Goal: Transaction & Acquisition: Purchase product/service

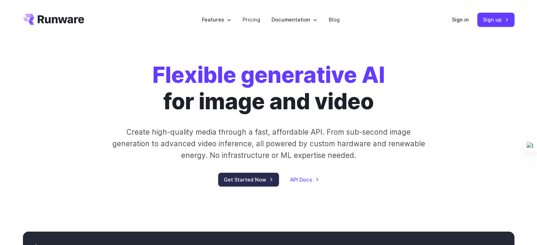
click at [260, 179] on link "Get Started Now" at bounding box center [248, 180] width 61 height 14
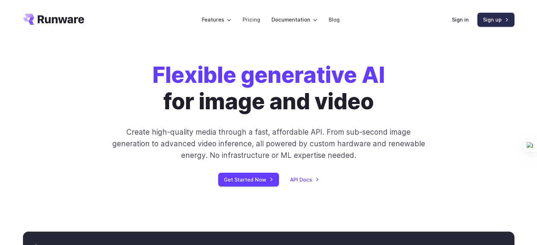
click at [488, 19] on link "Sign up" at bounding box center [495, 20] width 37 height 14
drag, startPoint x: 457, startPoint y: 14, endPoint x: 458, endPoint y: 18, distance: 3.9
click at [457, 14] on div "Sign in Sign up" at bounding box center [483, 20] width 62 height 14
click at [458, 18] on link "Sign in" at bounding box center [460, 20] width 17 height 8
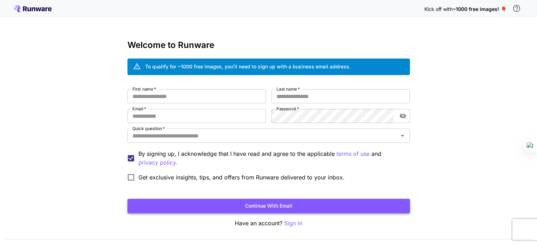
click at [254, 203] on button "Continue with email" at bounding box center [268, 206] width 282 height 14
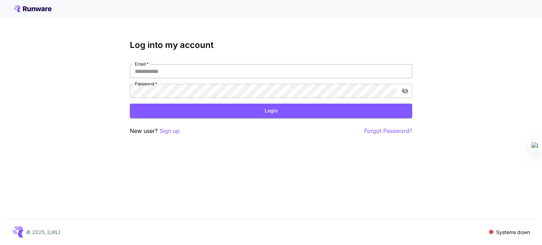
click at [210, 72] on input "Email   *" at bounding box center [271, 71] width 282 height 14
type input "**********"
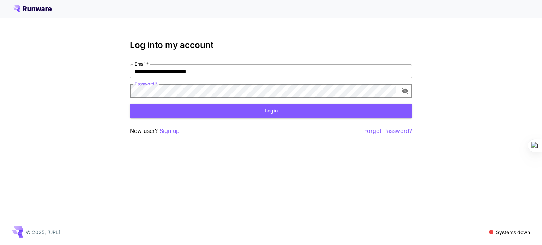
click button "Login" at bounding box center [271, 111] width 282 height 14
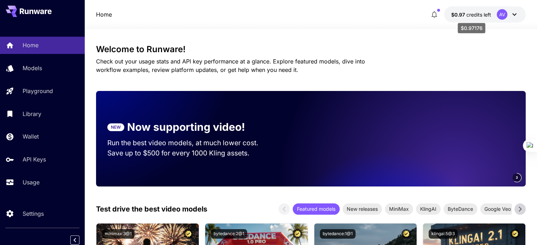
click at [485, 16] on span "credits left" at bounding box center [478, 15] width 25 height 6
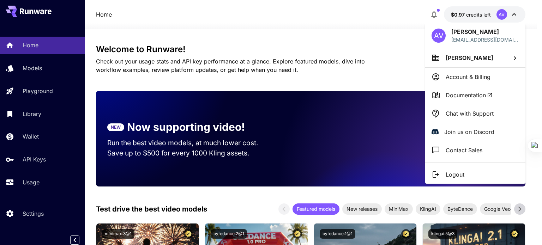
click at [483, 15] on div at bounding box center [271, 122] width 542 height 245
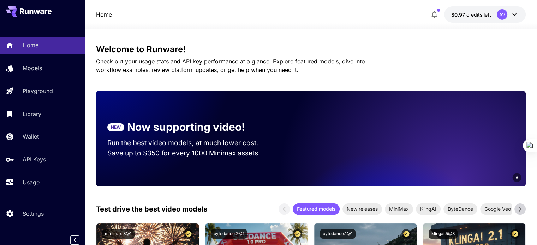
click at [514, 13] on icon at bounding box center [514, 14] width 8 height 8
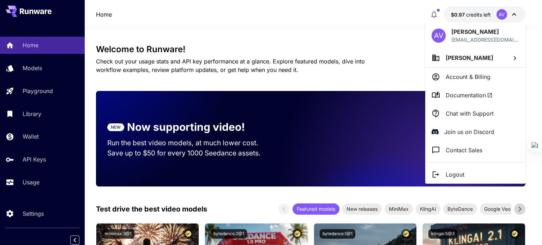
click at [471, 73] on p "Account & Billing" at bounding box center [468, 77] width 45 height 8
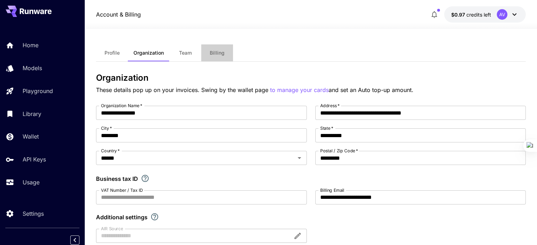
click at [217, 50] on span "Billing" at bounding box center [217, 53] width 15 height 6
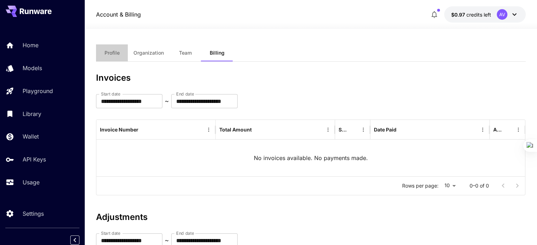
click at [109, 55] on span "Profile" at bounding box center [111, 53] width 15 height 6
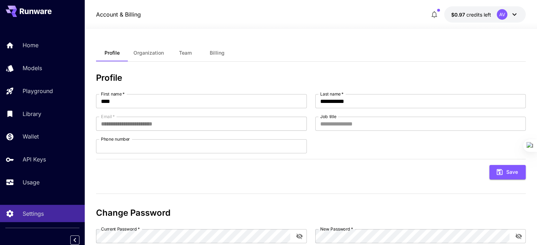
click at [498, 20] on div at bounding box center [311, 24] width 452 height 8
click at [512, 10] on div "AV" at bounding box center [507, 14] width 22 height 11
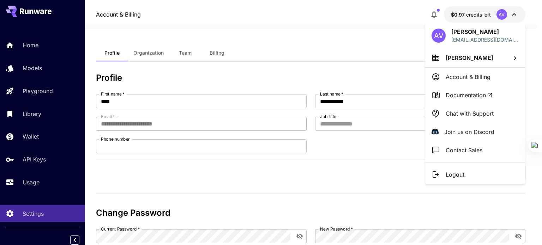
click at [477, 78] on p "Account & Billing" at bounding box center [468, 77] width 45 height 8
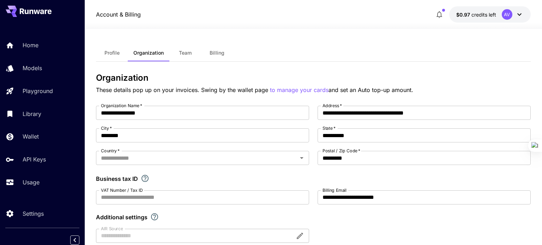
type input "******"
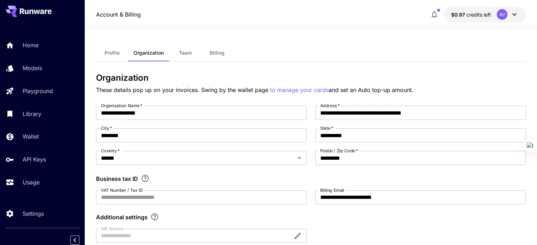
drag, startPoint x: 205, startPoint y: 53, endPoint x: 209, endPoint y: 53, distance: 4.2
click at [206, 53] on button "Billing" at bounding box center [217, 52] width 32 height 17
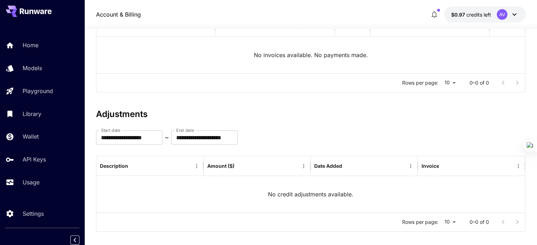
scroll to position [110, 0]
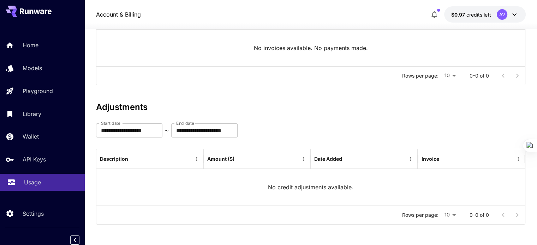
click at [27, 185] on p "Usage" at bounding box center [32, 182] width 17 height 8
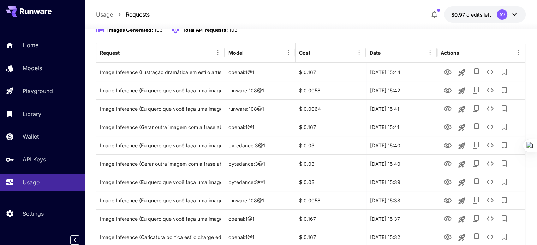
scroll to position [74, 0]
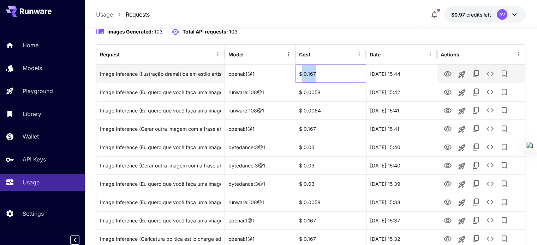
drag, startPoint x: 301, startPoint y: 72, endPoint x: 319, endPoint y: 73, distance: 18.4
click at [319, 73] on div "$ 0.167" at bounding box center [330, 74] width 71 height 18
click at [324, 72] on div "$ 0.167" at bounding box center [330, 74] width 71 height 18
drag, startPoint x: 303, startPoint y: 73, endPoint x: 316, endPoint y: 73, distance: 13.8
click at [316, 73] on div "$ 0.167" at bounding box center [330, 74] width 71 height 18
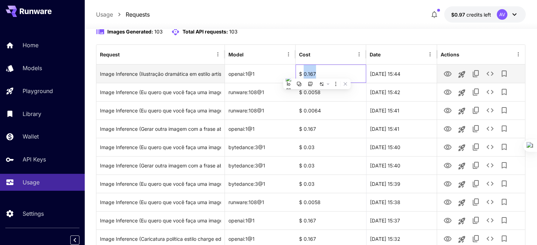
click at [321, 70] on div "$ 0.167" at bounding box center [330, 74] width 71 height 18
drag, startPoint x: 321, startPoint y: 73, endPoint x: 299, endPoint y: 71, distance: 21.6
click at [299, 71] on div "$ 0.167" at bounding box center [330, 74] width 71 height 18
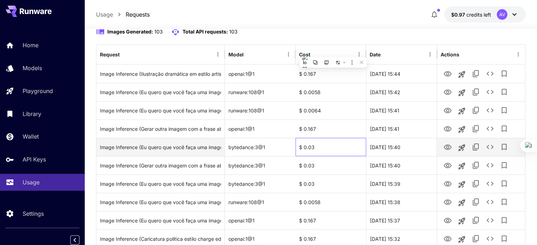
click at [306, 143] on div "$ 0.03" at bounding box center [330, 147] width 71 height 18
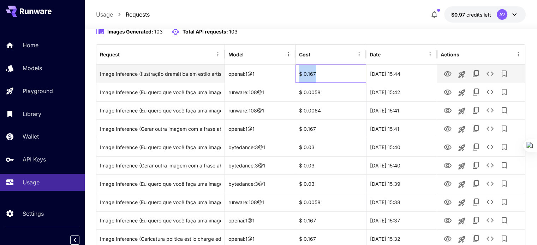
drag, startPoint x: 308, startPoint y: 70, endPoint x: 321, endPoint y: 71, distance: 13.1
click at [321, 71] on div "$ 0.167" at bounding box center [330, 74] width 71 height 18
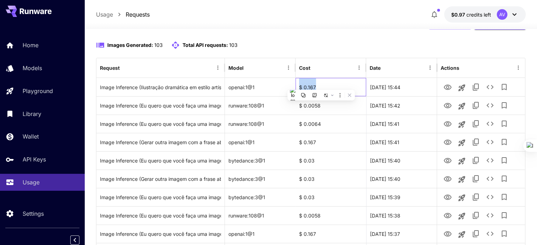
scroll to position [39, 0]
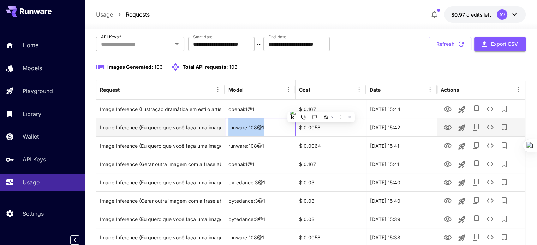
drag, startPoint x: 240, startPoint y: 127, endPoint x: 268, endPoint y: 125, distance: 29.0
click at [269, 125] on div "runware:108@1" at bounding box center [260, 127] width 71 height 18
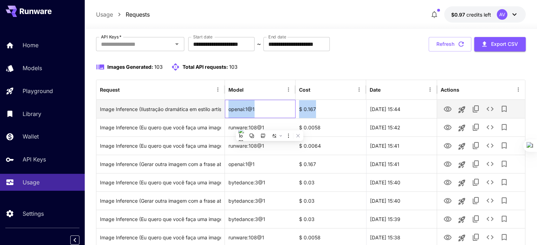
drag, startPoint x: 227, startPoint y: 105, endPoint x: 321, endPoint y: 103, distance: 93.9
click at [321, 103] on div "Image Inference (Ilustração dramática em estilo artístico, feita com lápis e to…" at bounding box center [310, 109] width 428 height 18
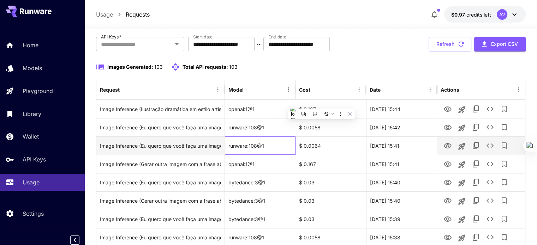
click at [274, 145] on div "runware:108@1" at bounding box center [260, 146] width 71 height 18
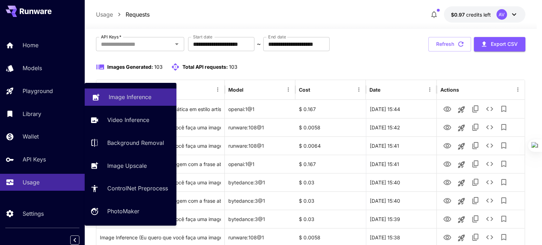
click at [129, 93] on p "Image Inference" at bounding box center [130, 97] width 43 height 8
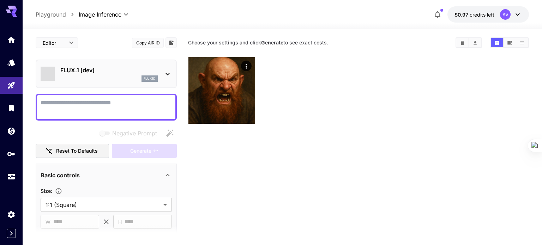
type input "**********"
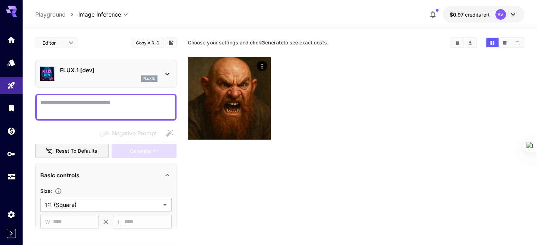
click at [168, 75] on icon at bounding box center [167, 74] width 8 height 8
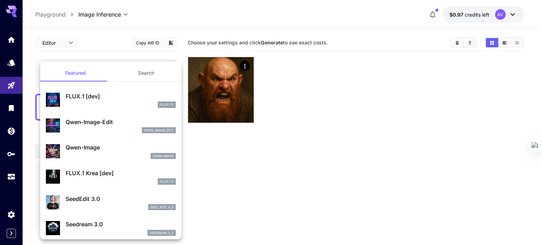
click at [101, 50] on div at bounding box center [271, 122] width 542 height 245
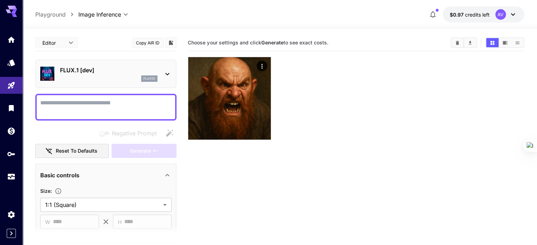
click at [86, 102] on textarea "Negative Prompt" at bounding box center [105, 107] width 131 height 17
type textarea "*"
click at [108, 67] on p "FLUX.1 [dev]" at bounding box center [108, 70] width 97 height 8
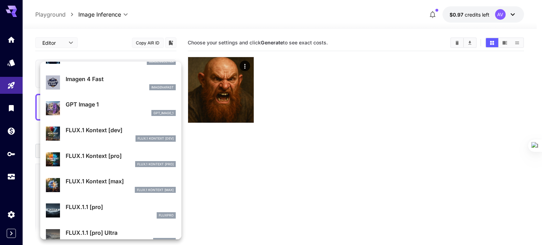
scroll to position [354, 0]
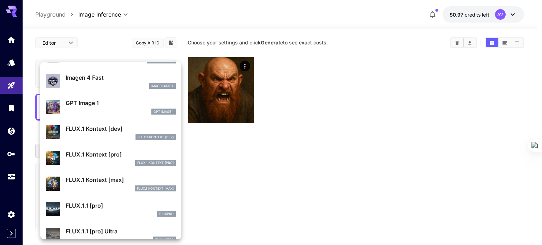
click at [90, 103] on p "GPT Image 1" at bounding box center [121, 103] width 110 height 8
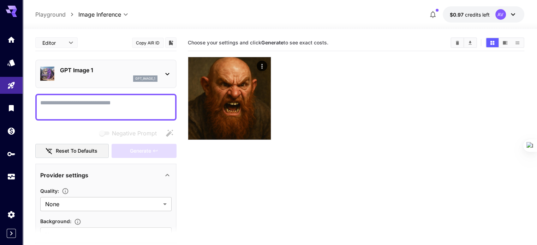
click at [77, 107] on textarea "Negative Prompt" at bounding box center [105, 107] width 131 height 17
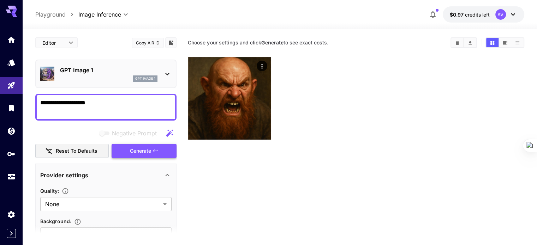
type textarea "**********"
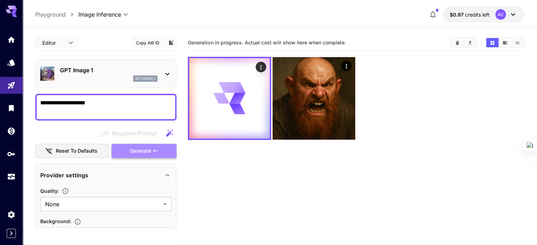
click at [152, 151] on button "Generate" at bounding box center [143, 151] width 65 height 14
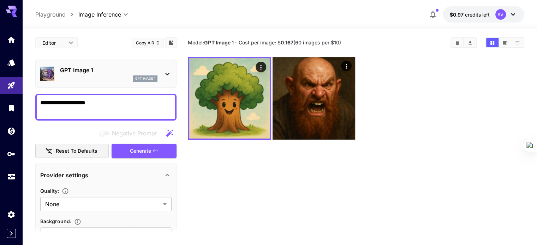
drag, startPoint x: 237, startPoint y: 45, endPoint x: 347, endPoint y: 39, distance: 110.2
click at [347, 39] on section "Model: GPT Image 1 · Cost per image: $ 0.167 (60 images per $10)" at bounding box center [316, 42] width 257 height 8
drag, startPoint x: 346, startPoint y: 41, endPoint x: 183, endPoint y: 36, distance: 162.4
click at [183, 36] on main "**********" at bounding box center [279, 160] width 488 height 251
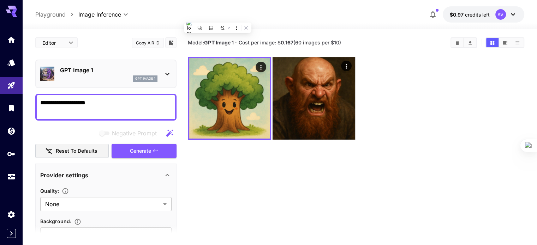
copy section "Model: GPT Image 1 · Cost per image: $ 0.167 (60 images per $10)"
click at [162, 74] on div "GPT Image 1 gpt_image_1" at bounding box center [105, 74] width 131 height 22
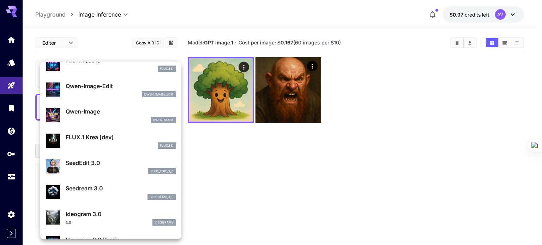
scroll to position [35, 0]
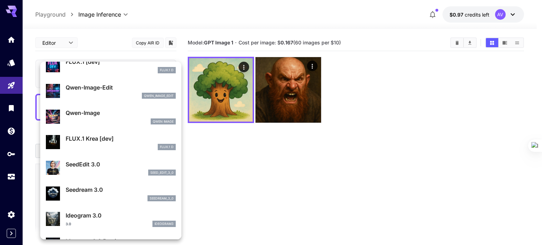
click at [91, 119] on div "Qwen Image" at bounding box center [121, 122] width 110 height 6
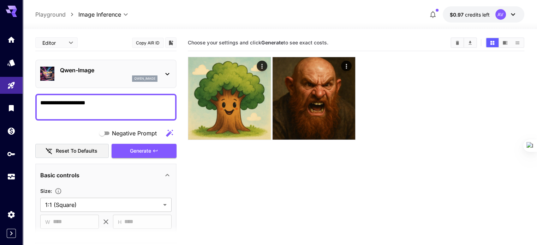
click at [95, 111] on textarea "**********" at bounding box center [105, 107] width 131 height 17
click at [144, 151] on span "Generate" at bounding box center [140, 151] width 21 height 9
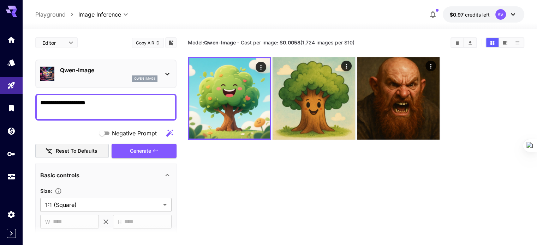
drag, startPoint x: 363, startPoint y: 40, endPoint x: 188, endPoint y: 36, distance: 175.1
click at [188, 36] on div "Model: Qwen-Image · Cost per image: $ 0.0058 (1,724 images per $10)" at bounding box center [356, 43] width 336 height 17
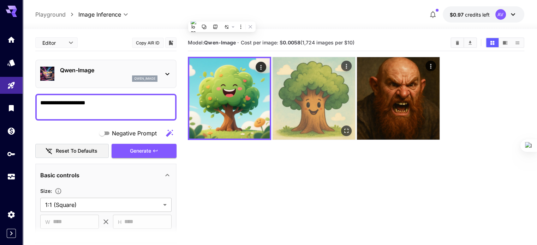
copy section "Model: Qwen-Image · Cost per image: $ 0.0058 (1,724 images per $10)"
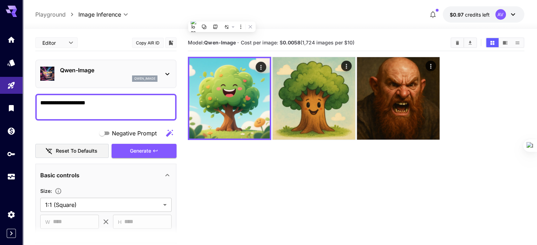
click at [110, 78] on div "qwen_image" at bounding box center [108, 78] width 97 height 6
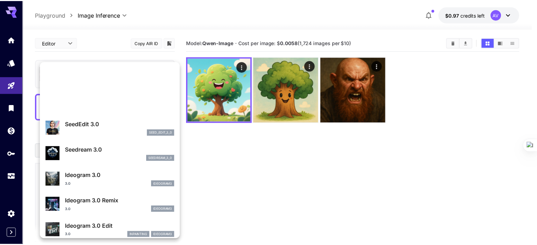
scroll to position [70, 0]
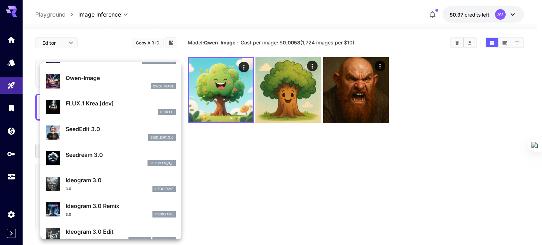
click at [95, 162] on div "seedream_3_0" at bounding box center [121, 163] width 110 height 6
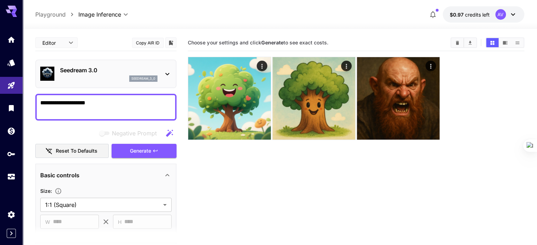
click at [113, 110] on textarea "**********" at bounding box center [105, 107] width 131 height 17
click at [131, 152] on span "Generate" at bounding box center [140, 151] width 21 height 9
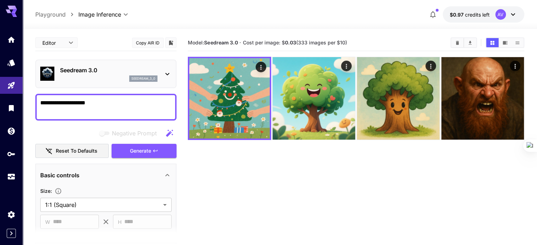
drag, startPoint x: 357, startPoint y: 43, endPoint x: 184, endPoint y: 43, distance: 172.9
click at [184, 43] on main "**********" at bounding box center [279, 160] width 488 height 251
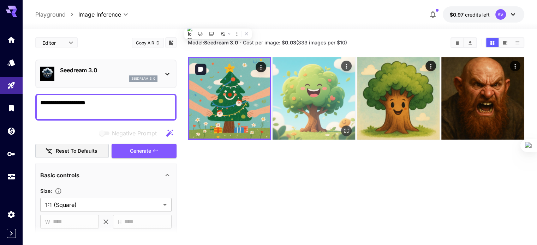
copy section "Model: Seedream 3.0 · Cost per image: $ 0.03 (333 images per $10)"
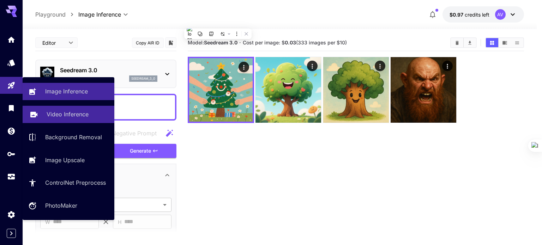
click at [59, 113] on p "Video Inference" at bounding box center [68, 114] width 42 height 8
type input "**********"
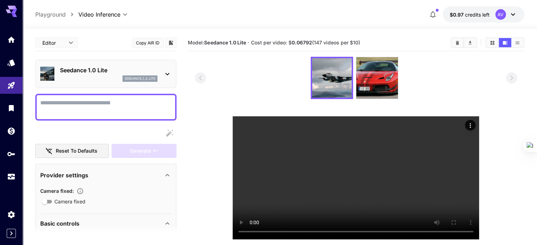
click at [140, 107] on textarea "Camera fixed" at bounding box center [105, 107] width 131 height 17
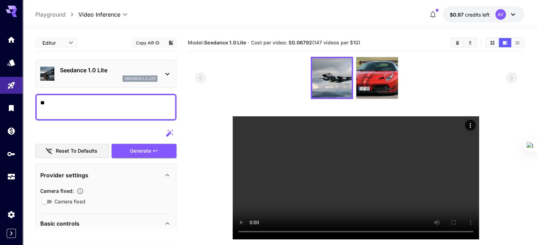
type textarea "*"
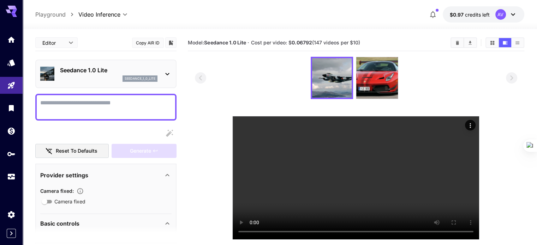
click at [142, 109] on textarea "Camera fixed" at bounding box center [105, 107] width 131 height 17
paste textarea "**********"
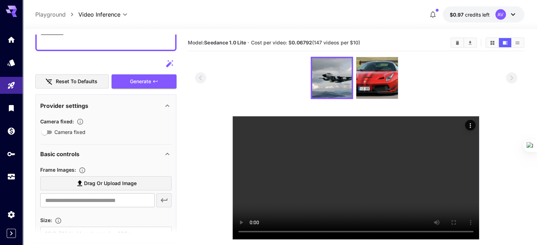
scroll to position [141, 0]
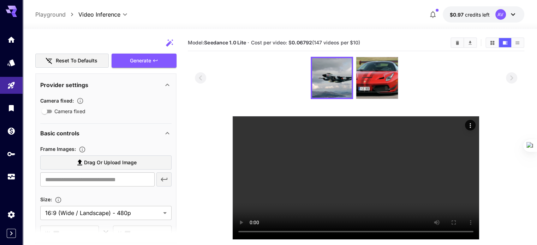
type textarea "**********"
click at [109, 133] on div "Basic controls" at bounding box center [101, 133] width 123 height 8
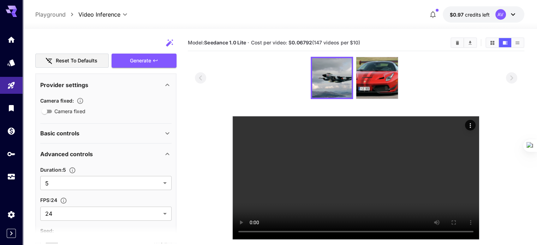
click at [109, 133] on div "Basic controls" at bounding box center [101, 133] width 123 height 8
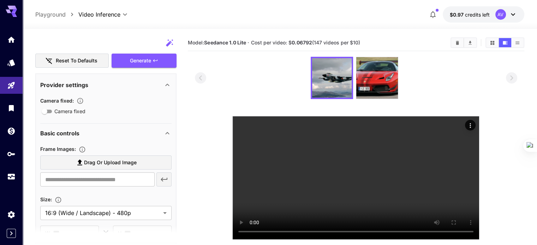
click at [109, 133] on div "Basic controls" at bounding box center [101, 133] width 123 height 8
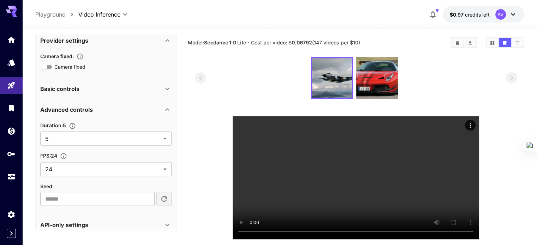
scroll to position [196, 0]
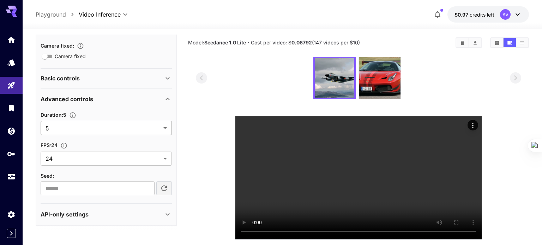
click at [146, 129] on body "**********" at bounding box center [271, 150] width 542 height 301
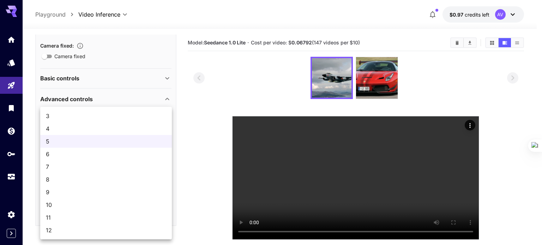
click at [95, 204] on span "10" at bounding box center [106, 205] width 120 height 8
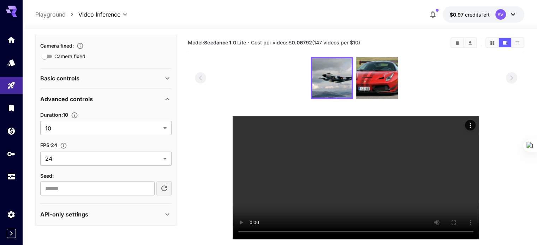
click at [192, 168] on section at bounding box center [356, 148] width 336 height 183
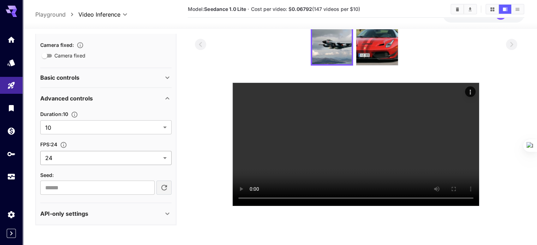
scroll to position [35, 0]
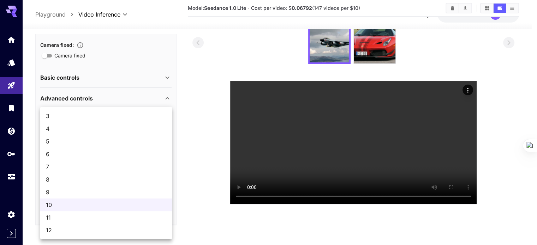
click at [138, 134] on body "**********" at bounding box center [268, 115] width 537 height 301
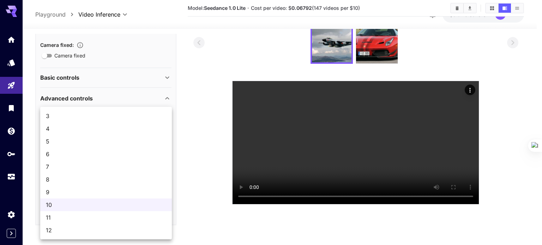
click at [107, 226] on span "12" at bounding box center [106, 230] width 120 height 8
type input "**"
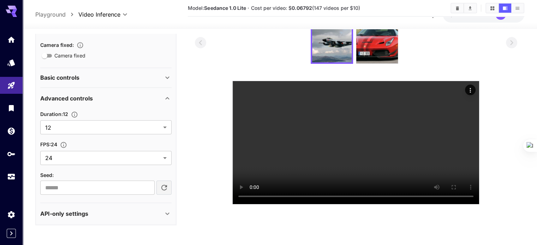
click at [195, 163] on section at bounding box center [356, 113] width 322 height 183
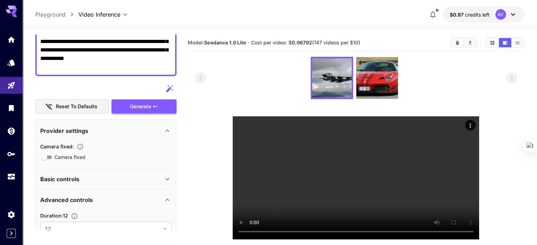
scroll to position [90, 0]
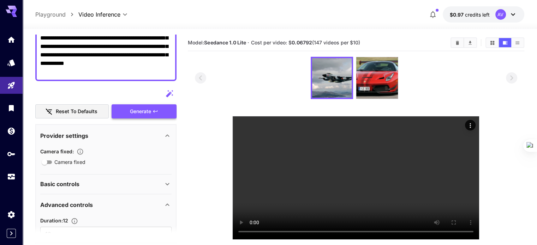
click at [149, 114] on div "Generate" at bounding box center [143, 111] width 65 height 14
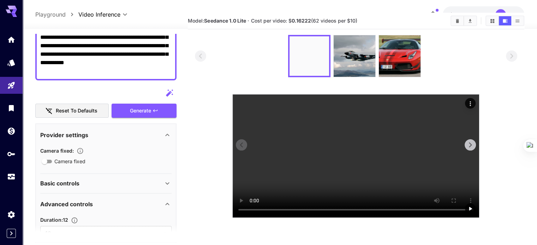
scroll to position [0, 0]
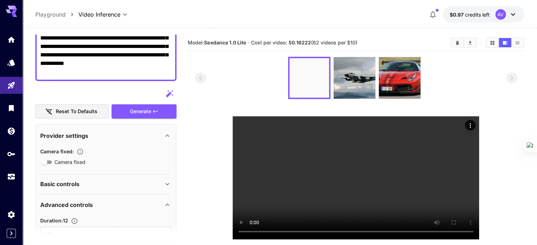
drag, startPoint x: 192, startPoint y: 42, endPoint x: 366, endPoint y: 48, distance: 173.7
click at [366, 48] on main "**********" at bounding box center [279, 160] width 488 height 251
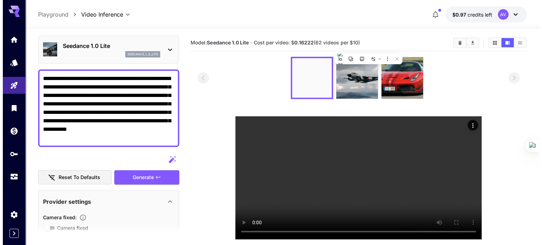
scroll to position [20, 0]
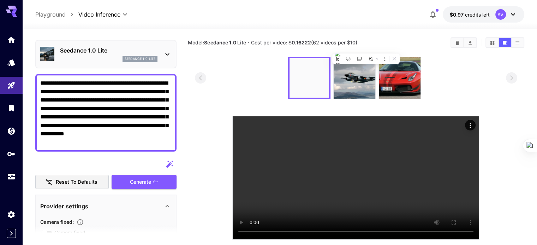
click at [163, 56] on icon at bounding box center [167, 54] width 8 height 8
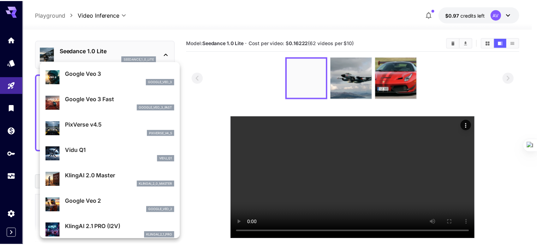
scroll to position [106, 0]
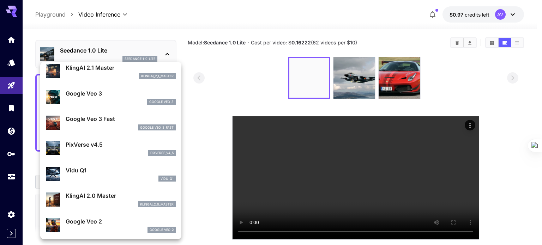
click at [92, 126] on div "google_veo_3_fast" at bounding box center [121, 128] width 110 height 6
type input "**********"
type input "****"
type input "***"
type input "*"
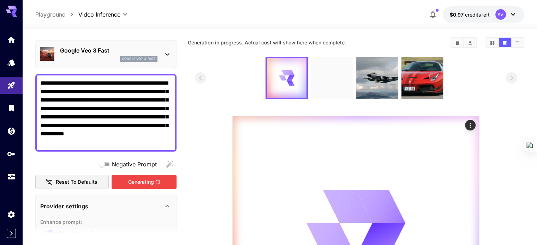
click at [133, 183] on div "Generating" at bounding box center [143, 182] width 65 height 14
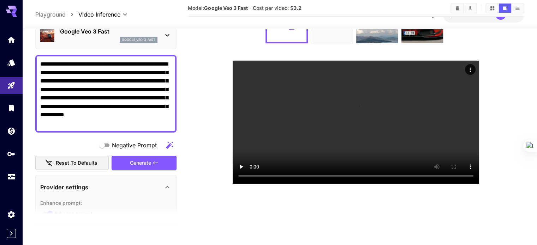
scroll to position [56, 0]
click at [471, 68] on icon "Actions" at bounding box center [469, 69] width 7 height 7
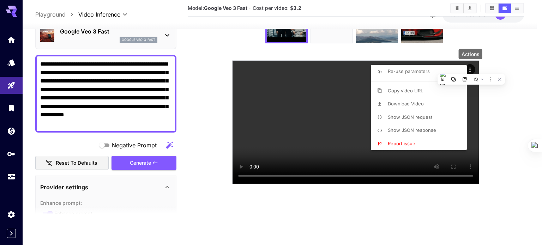
click at [424, 89] on li "Copy video URL" at bounding box center [421, 90] width 100 height 13
click at [517, 84] on div at bounding box center [271, 122] width 542 height 245
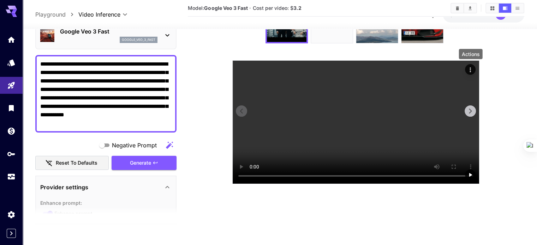
click at [470, 69] on icon "Actions" at bounding box center [469, 69] width 7 height 7
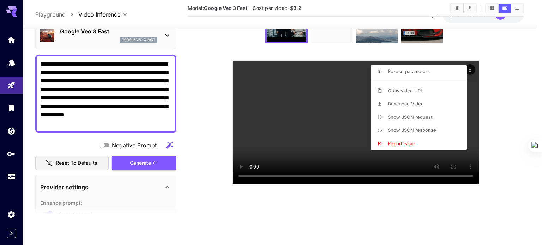
click at [508, 109] on div at bounding box center [271, 122] width 542 height 245
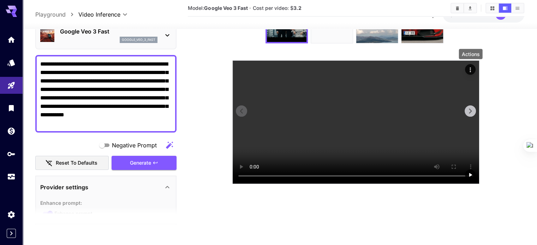
click at [468, 70] on icon "Actions" at bounding box center [469, 69] width 7 height 7
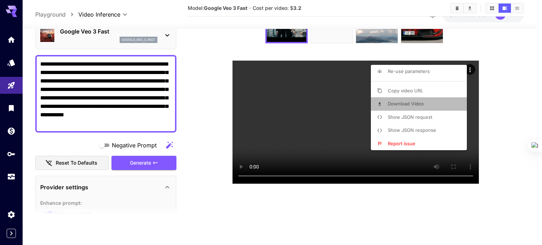
click at [427, 103] on li "Download Video" at bounding box center [421, 103] width 100 height 13
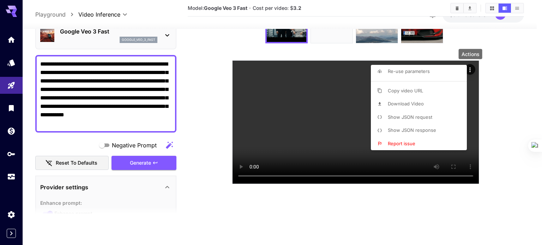
click at [507, 79] on div at bounding box center [271, 122] width 542 height 245
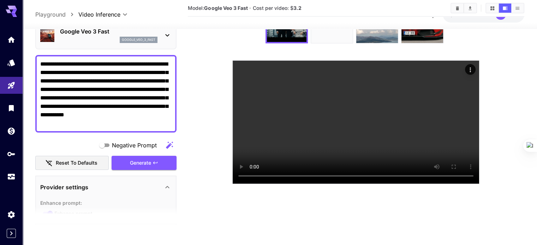
click at [40, 63] on textarea "**********" at bounding box center [105, 94] width 131 height 68
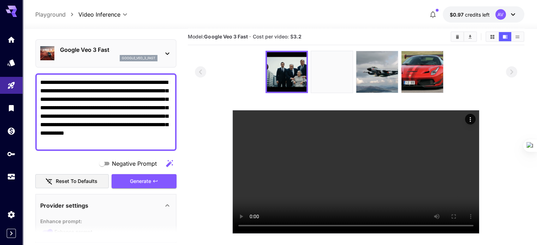
scroll to position [0, 0]
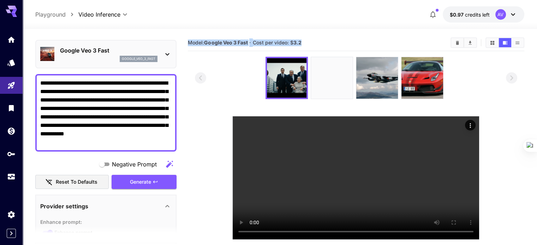
drag, startPoint x: 186, startPoint y: 41, endPoint x: 309, endPoint y: 45, distance: 122.5
click at [309, 45] on main "**********" at bounding box center [279, 160] width 488 height 251
click at [318, 38] on div "Model: Google Veo 3 Fast · Cost per video: $ 3.2" at bounding box center [356, 42] width 336 height 11
click at [297, 43] on b "3.2" at bounding box center [297, 43] width 8 height 6
drag, startPoint x: 188, startPoint y: 44, endPoint x: 314, endPoint y: 42, distance: 126.0
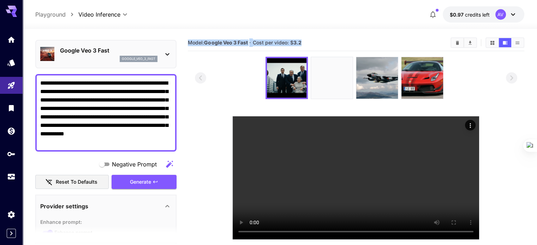
click at [314, 42] on section "Model: Google Veo 3 Fast · Cost per video: $ 3.2" at bounding box center [316, 42] width 257 height 8
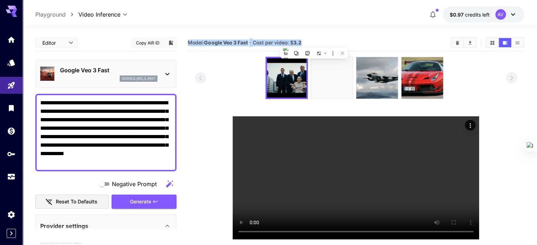
click at [250, 43] on p "·" at bounding box center [250, 42] width 2 height 8
click at [266, 42] on span "Cost per video: $ 3.2" at bounding box center [277, 43] width 49 height 6
click at [297, 41] on b "3.2" at bounding box center [297, 43] width 8 height 6
drag, startPoint x: 325, startPoint y: 42, endPoint x: 317, endPoint y: 41, distance: 8.2
click at [325, 42] on section "Model: Google Veo 3 Fast · Cost per video: $ 3.2" at bounding box center [316, 42] width 257 height 8
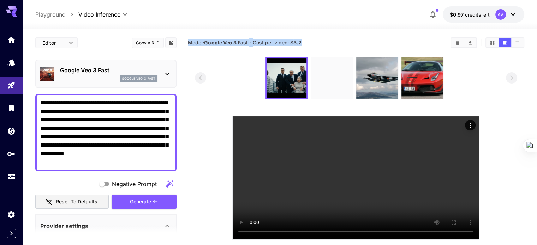
click at [309, 40] on section "Model: Google Veo 3 Fast · Cost per video: $ 3.2" at bounding box center [316, 42] width 257 height 8
drag, startPoint x: 41, startPoint y: 102, endPoint x: 176, endPoint y: 196, distance: 164.6
click at [177, 196] on main "**********" at bounding box center [279, 160] width 488 height 251
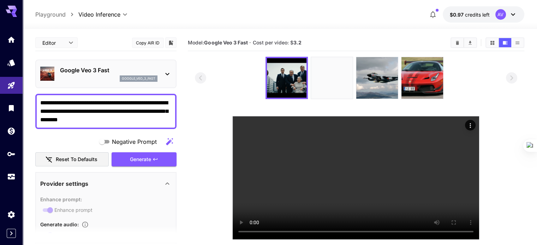
click at [99, 120] on textarea "**********" at bounding box center [105, 111] width 131 height 25
click at [120, 111] on textarea "**********" at bounding box center [105, 111] width 131 height 25
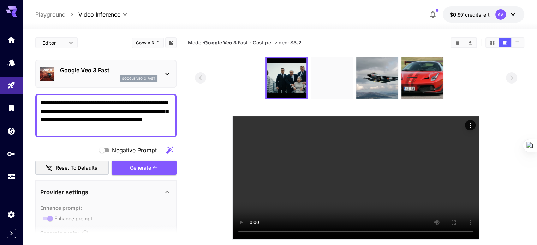
click at [122, 130] on textarea "**********" at bounding box center [105, 116] width 131 height 34
click at [59, 127] on textarea "**********" at bounding box center [105, 116] width 131 height 34
click at [57, 128] on textarea "**********" at bounding box center [105, 116] width 131 height 34
click at [114, 130] on textarea "**********" at bounding box center [105, 116] width 131 height 34
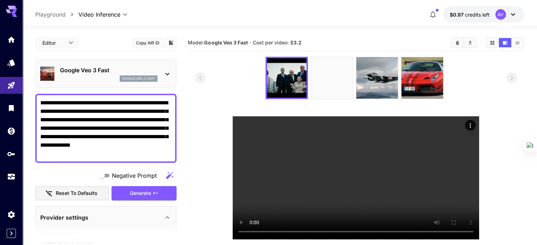
click at [97, 145] on textarea "**********" at bounding box center [105, 128] width 131 height 59
click at [137, 154] on textarea "**********" at bounding box center [105, 128] width 131 height 59
click at [97, 145] on textarea "**********" at bounding box center [105, 128] width 131 height 59
click at [160, 150] on textarea "**********" at bounding box center [105, 128] width 131 height 59
click at [160, 152] on textarea "**********" at bounding box center [105, 128] width 131 height 59
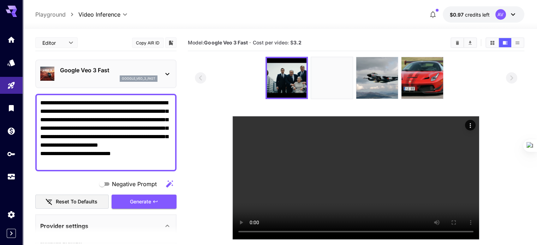
click at [159, 152] on textarea "**********" at bounding box center [105, 133] width 131 height 68
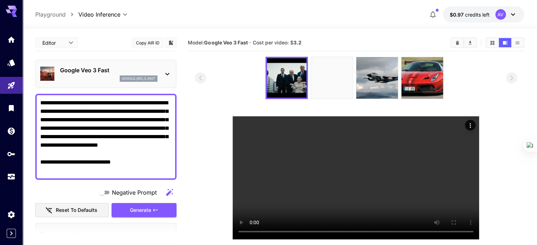
click at [142, 170] on textarea "**********" at bounding box center [105, 137] width 131 height 76
type textarea "**********"
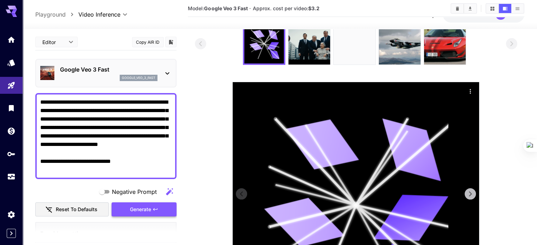
scroll to position [33, 0]
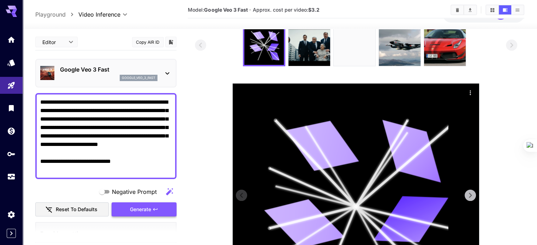
click at [333, 189] on icon at bounding box center [356, 206] width 185 height 185
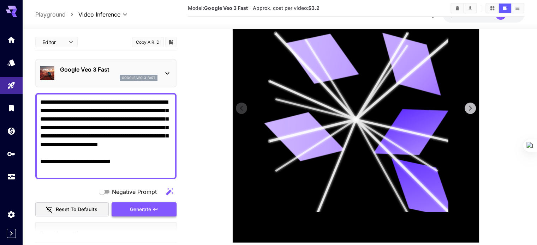
scroll to position [68, 0]
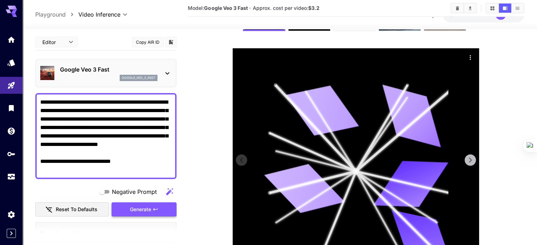
click at [472, 160] on icon at bounding box center [470, 160] width 11 height 11
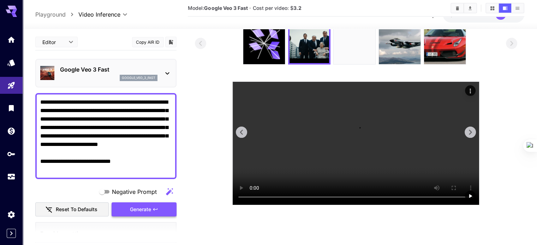
scroll to position [0, 0]
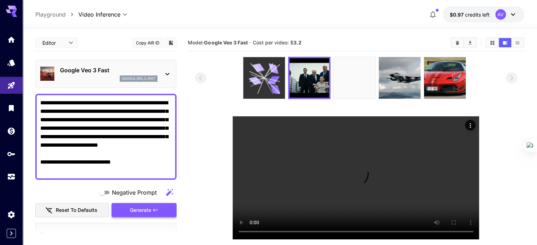
click at [270, 79] on icon at bounding box center [263, 77] width 31 height 31
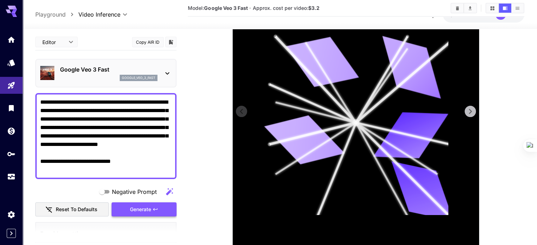
scroll to position [68, 0]
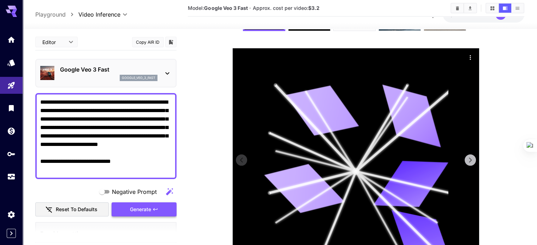
click at [473, 58] on icon "Actions" at bounding box center [469, 57] width 7 height 7
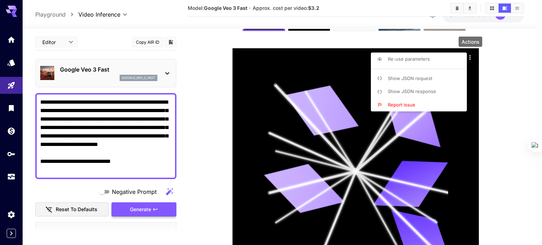
click at [497, 86] on div at bounding box center [271, 122] width 542 height 245
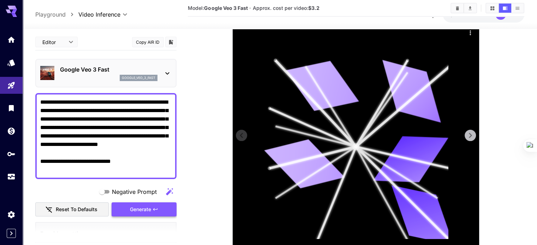
scroll to position [106, 0]
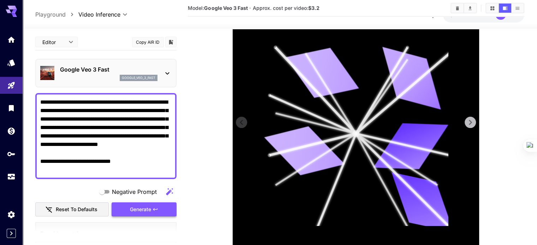
click at [332, 143] on icon at bounding box center [356, 133] width 185 height 185
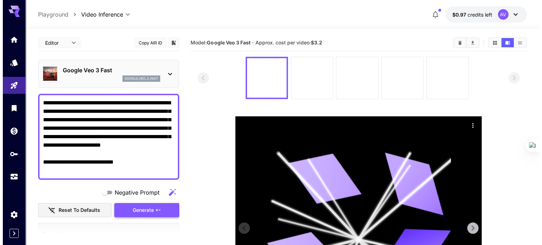
scroll to position [0, 0]
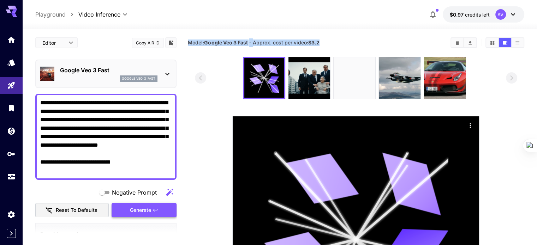
drag, startPoint x: 324, startPoint y: 44, endPoint x: 189, endPoint y: 39, distance: 134.1
click at [189, 39] on section "Model: Google Veo 3 Fast · Approx. cost per video: $3.2" at bounding box center [316, 42] width 257 height 8
click at [389, 42] on section "Model: Google Veo 3 Fast · Approx. cost per video: $3.2" at bounding box center [316, 42] width 257 height 8
click at [511, 16] on icon at bounding box center [512, 14] width 8 height 8
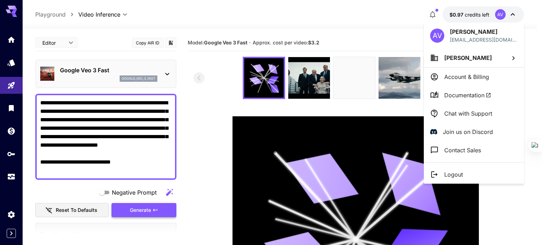
click at [341, 41] on div at bounding box center [271, 122] width 542 height 245
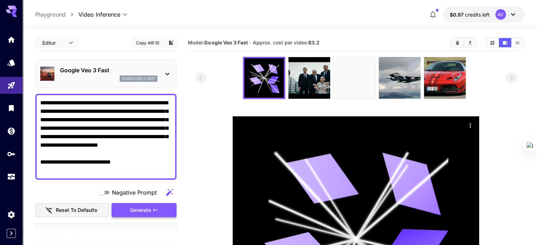
click at [339, 37] on div "Model: Google Veo 3 Fast · Approx. cost per video: $3.2" at bounding box center [356, 42] width 336 height 11
click at [10, 176] on icon "Usage" at bounding box center [12, 174] width 8 height 8
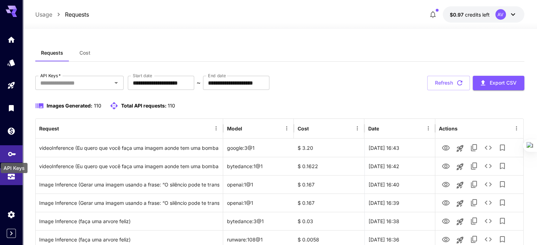
click at [8, 156] on icon "API Keys" at bounding box center [12, 151] width 8 height 8
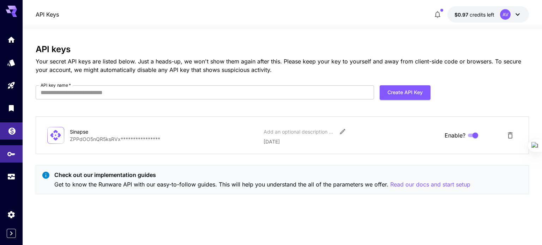
click at [12, 137] on link at bounding box center [11, 130] width 23 height 17
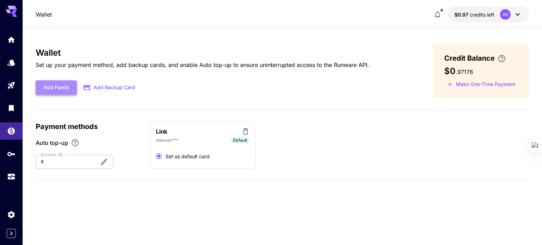
click at [44, 89] on button "Add Funds" at bounding box center [56, 87] width 41 height 14
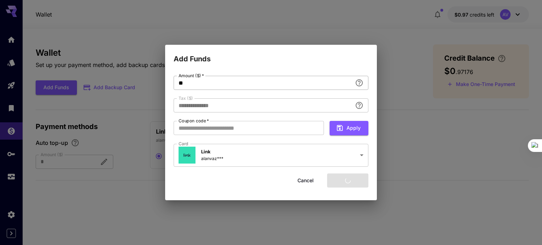
type input "****"
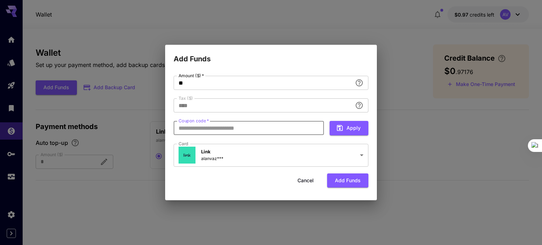
click at [218, 131] on input "Coupon code   *" at bounding box center [249, 128] width 150 height 14
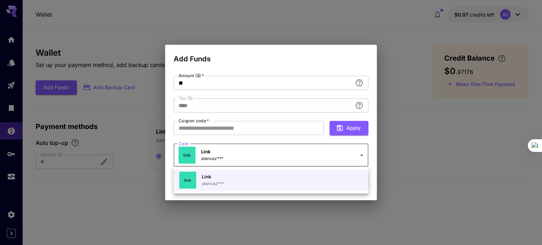
click at [367, 147] on body "**********" at bounding box center [271, 122] width 542 height 245
click at [360, 151] on div at bounding box center [271, 122] width 542 height 245
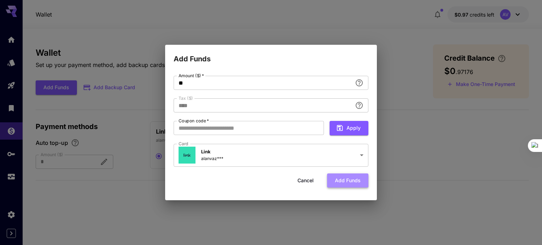
click at [344, 182] on button "Add funds" at bounding box center [347, 181] width 41 height 14
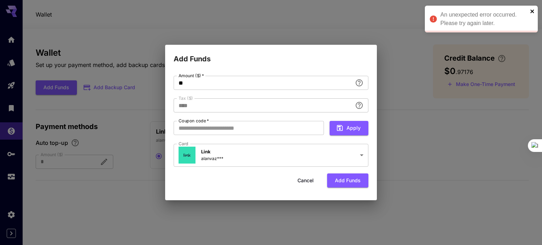
click at [530, 11] on icon "close" at bounding box center [532, 11] width 5 height 6
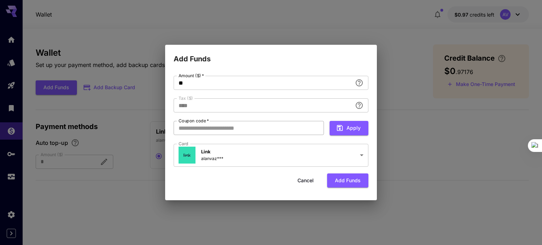
click at [292, 128] on input "Coupon code   *" at bounding box center [249, 128] width 150 height 14
click at [315, 158] on body "**********" at bounding box center [271, 122] width 542 height 245
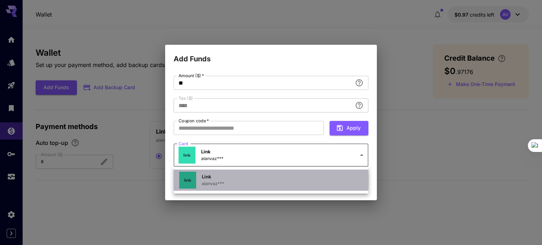
click at [215, 184] on p "alanvaz***" at bounding box center [213, 184] width 22 height 6
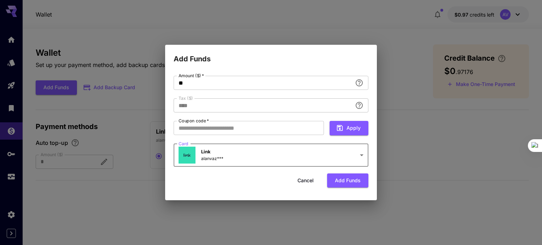
click at [309, 180] on button "Cancel" at bounding box center [306, 181] width 32 height 14
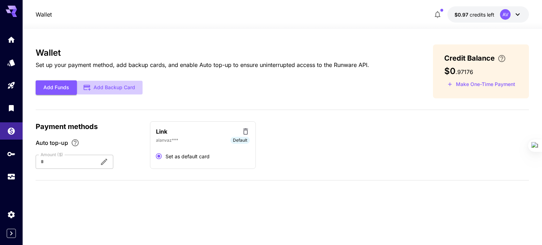
click at [110, 89] on button "Add Backup Card" at bounding box center [110, 88] width 66 height 14
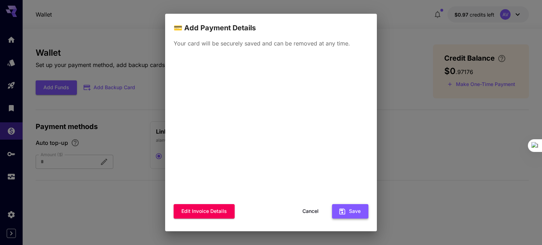
click at [357, 211] on button "Save" at bounding box center [350, 211] width 36 height 14
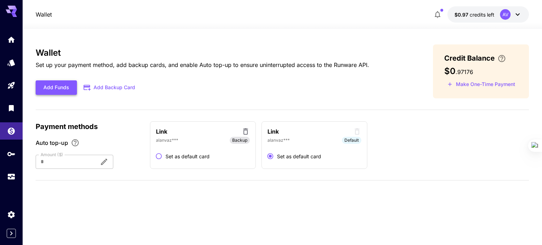
click at [54, 90] on button "Add Funds" at bounding box center [56, 87] width 41 height 14
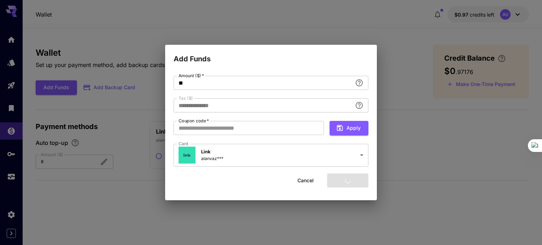
type input "****"
click at [345, 181] on button "Add funds" at bounding box center [347, 181] width 41 height 14
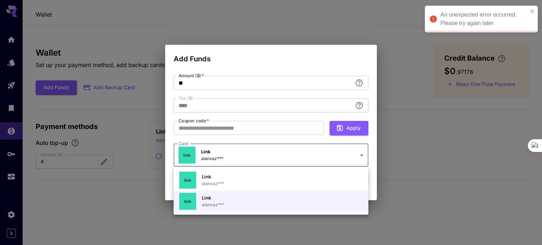
click at [356, 157] on body "An unexpected error occurred. Please try again later. Wallet $0.97 credits left…" at bounding box center [271, 122] width 542 height 245
click at [231, 176] on div "Link alanvaz***" at bounding box center [249, 180] width 141 height 17
type input "**********"
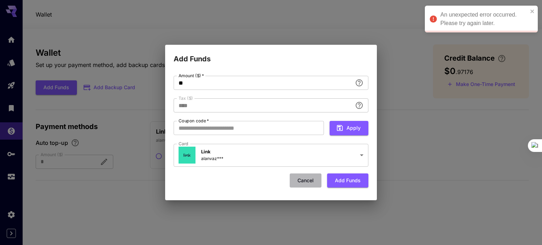
click at [307, 179] on button "Cancel" at bounding box center [306, 181] width 32 height 14
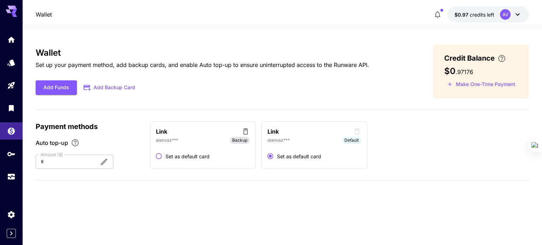
click at [281, 135] on div "Link" at bounding box center [314, 131] width 94 height 9
click at [94, 159] on div at bounding box center [65, 162] width 58 height 14
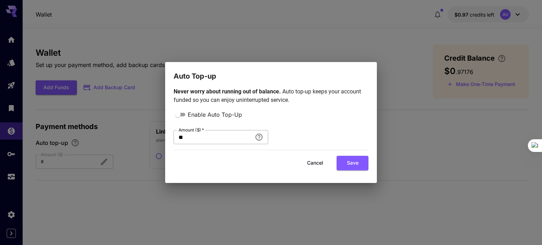
click at [201, 136] on input "**" at bounding box center [213, 137] width 78 height 14
click at [315, 165] on button "Cancel" at bounding box center [315, 163] width 32 height 14
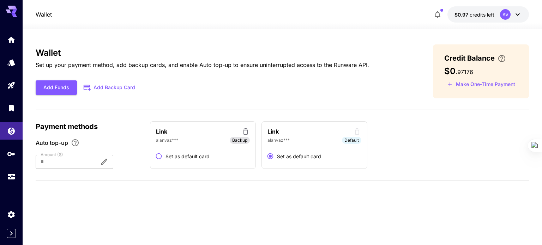
click at [183, 139] on div "alanvaz*** Backup" at bounding box center [203, 140] width 94 height 7
click at [318, 133] on div "Link" at bounding box center [314, 131] width 94 height 9
click at [63, 85] on button "Add Funds" at bounding box center [56, 87] width 41 height 14
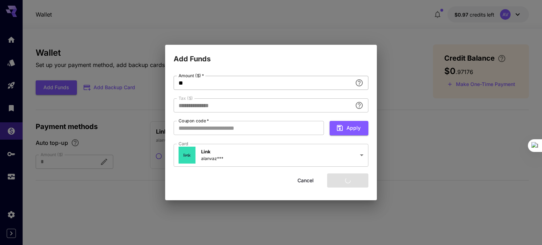
click at [218, 83] on input "**" at bounding box center [263, 83] width 179 height 14
type input "****"
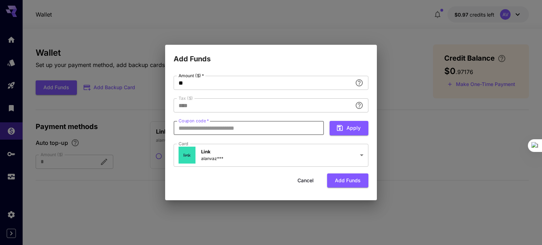
click at [224, 130] on input "Coupon code   *" at bounding box center [249, 128] width 150 height 14
click at [204, 158] on body "Wallet $0.97 credits left AV Wallet Set up your payment method, add backup card…" at bounding box center [271, 122] width 542 height 245
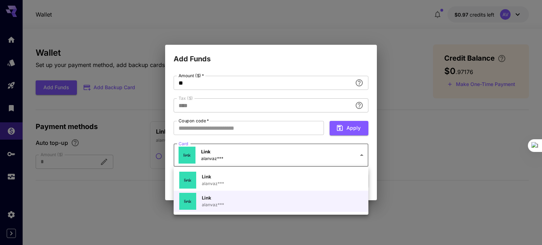
click at [207, 181] on p "alanvaz***" at bounding box center [213, 184] width 22 height 6
type input "**********"
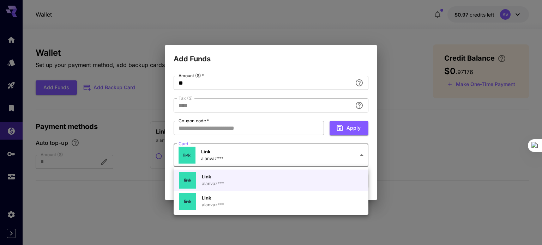
click at [337, 156] on body "Wallet $0.97 credits left AV Wallet Set up your payment method, add backup card…" at bounding box center [271, 122] width 542 height 245
click at [283, 129] on div at bounding box center [271, 122] width 542 height 245
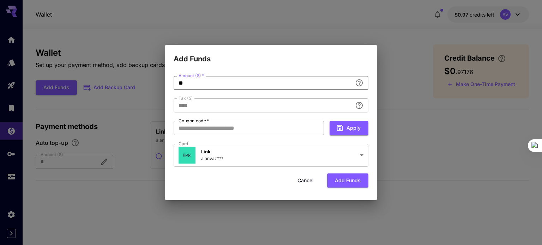
click at [235, 80] on input "**" at bounding box center [263, 83] width 179 height 14
click at [260, 77] on input "**" at bounding box center [263, 83] width 179 height 14
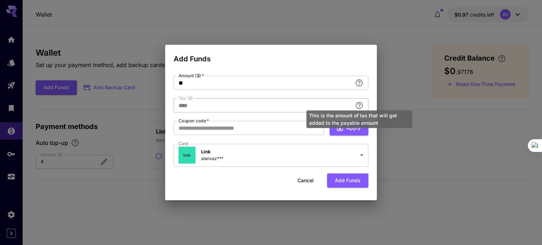
click at [357, 104] on icon "This is the amount of tax that will get added to the payable amount" at bounding box center [359, 105] width 8 height 8
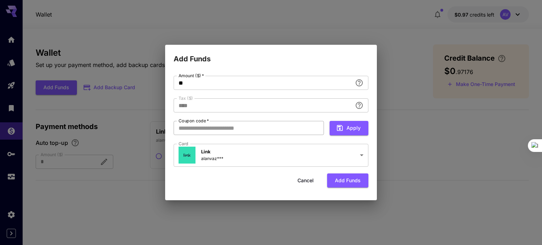
drag, startPoint x: 288, startPoint y: 116, endPoint x: 280, endPoint y: 121, distance: 9.6
click at [287, 116] on div "**********" at bounding box center [271, 122] width 195 height 92
click at [368, 159] on div "**********" at bounding box center [271, 133] width 212 height 136
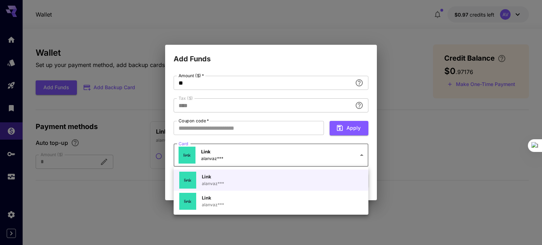
click at [360, 156] on body "Wallet $0.97 credits left AV Wallet Set up your payment method, add backup card…" at bounding box center [271, 122] width 542 height 245
click at [230, 180] on div "Link alanvaz***" at bounding box center [249, 180] width 141 height 17
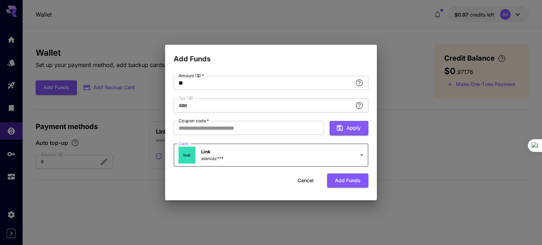
click at [310, 182] on button "Cancel" at bounding box center [306, 181] width 32 height 14
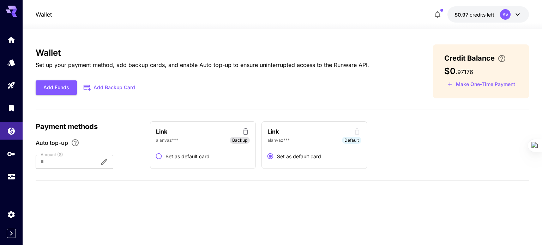
click at [122, 91] on button "Add Backup Card" at bounding box center [110, 88] width 66 height 14
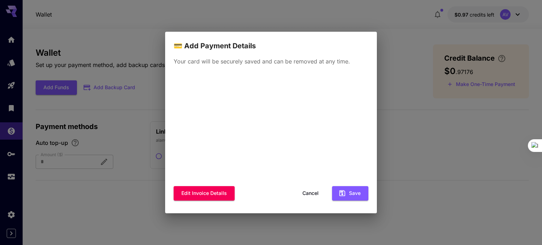
click at [342, 63] on p "Your card will be securely saved and can be removed at any time." at bounding box center [271, 61] width 195 height 8
click at [354, 196] on button "Save" at bounding box center [350, 193] width 36 height 14
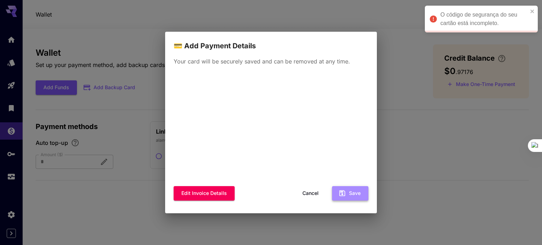
click at [353, 190] on button "Save" at bounding box center [350, 193] width 36 height 14
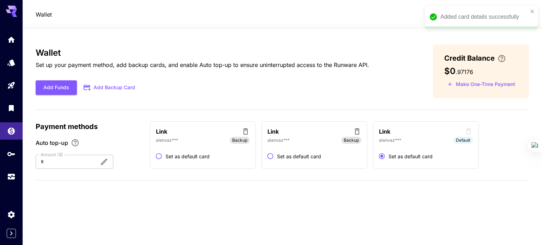
click at [470, 19] on div "Added card details successfully" at bounding box center [483, 17] width 87 height 8
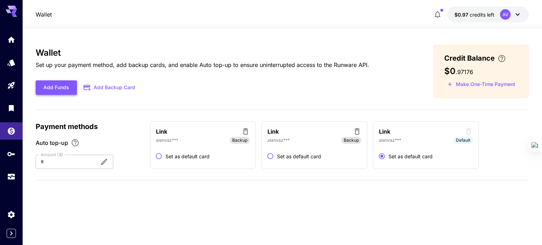
click at [61, 87] on button "Add Funds" at bounding box center [56, 87] width 41 height 14
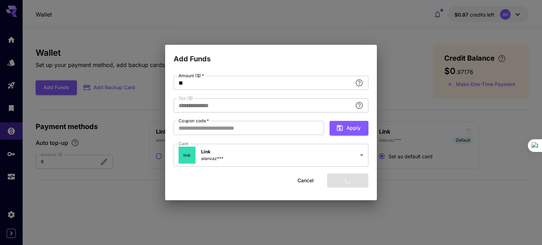
type input "****"
click at [252, 83] on input "**" at bounding box center [263, 83] width 179 height 14
click at [340, 182] on button "Add funds" at bounding box center [347, 181] width 41 height 14
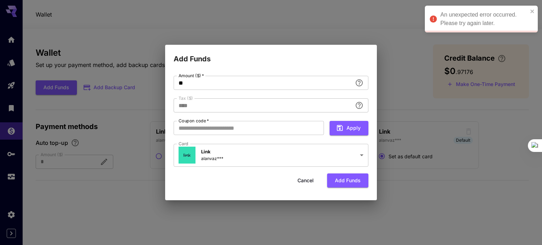
click at [521, 14] on div "An unexpected error occurred. Please try again later." at bounding box center [483, 19] width 87 height 17
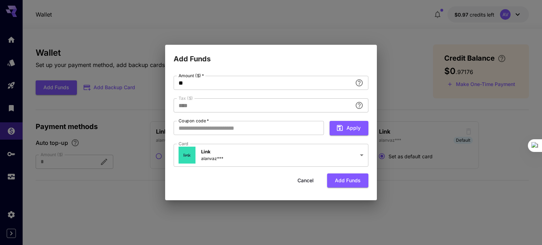
click at [350, 73] on div "**********" at bounding box center [271, 133] width 212 height 136
click at [329, 24] on div "**********" at bounding box center [271, 122] width 542 height 245
click at [303, 178] on button "Cancel" at bounding box center [306, 181] width 32 height 14
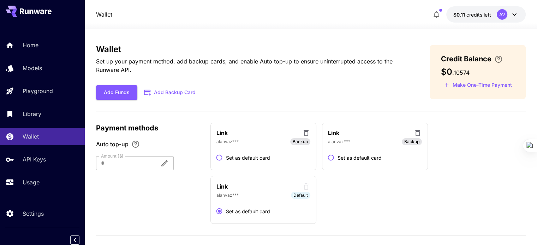
click at [306, 134] on icon at bounding box center [306, 133] width 8 height 8
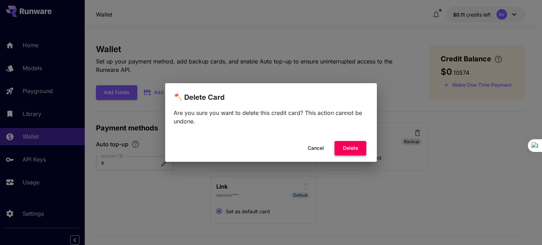
click at [355, 149] on button "Delete" at bounding box center [350, 148] width 32 height 14
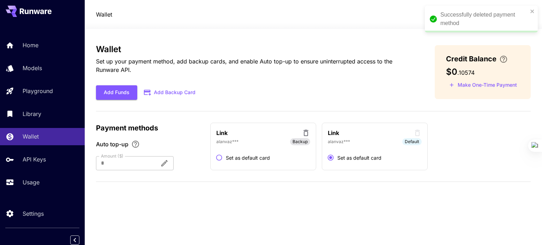
click at [306, 135] on icon at bounding box center [306, 133] width 8 height 8
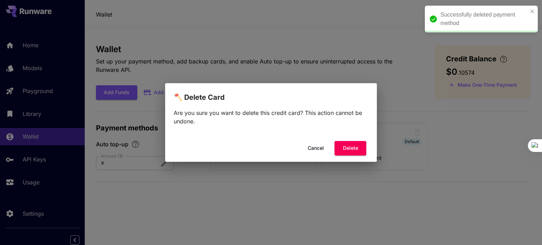
click at [346, 144] on button "Delete" at bounding box center [350, 148] width 32 height 14
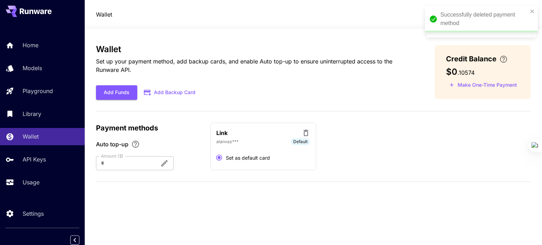
click at [307, 134] on icon at bounding box center [306, 133] width 8 height 8
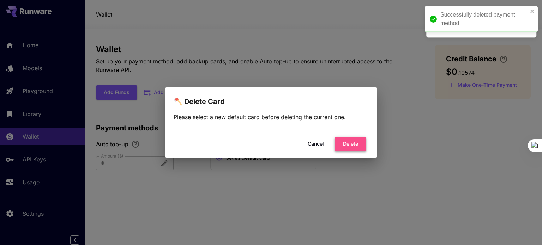
click at [341, 145] on button "Delete" at bounding box center [350, 144] width 32 height 14
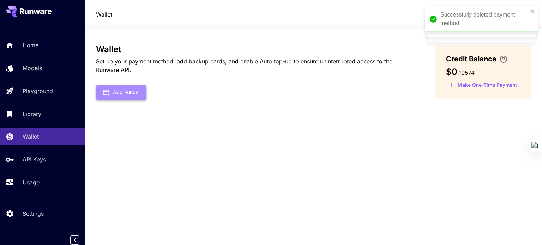
click at [111, 91] on button "Add Funds" at bounding box center [121, 92] width 50 height 14
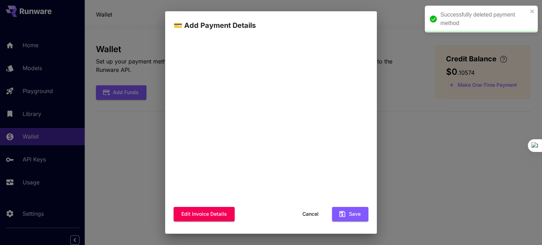
scroll to position [79, 0]
click at [347, 216] on button "Save" at bounding box center [350, 214] width 36 height 14
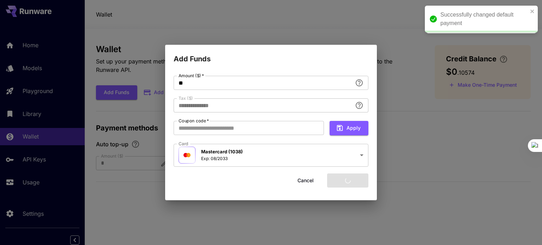
type input "****"
click at [277, 134] on input "Coupon code   *" at bounding box center [249, 128] width 150 height 14
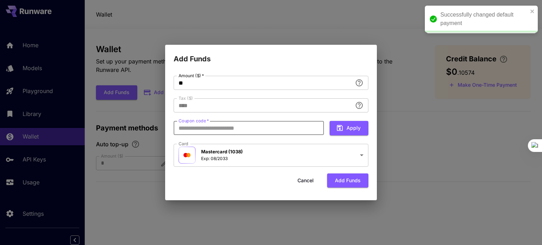
click at [305, 140] on div "**********" at bounding box center [271, 122] width 195 height 92
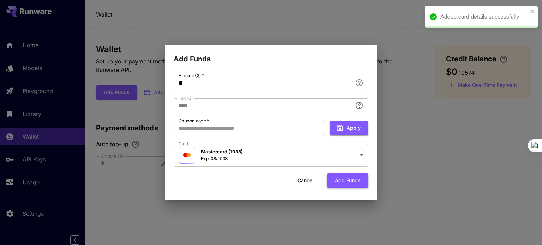
click at [362, 185] on button "Add funds" at bounding box center [347, 181] width 41 height 14
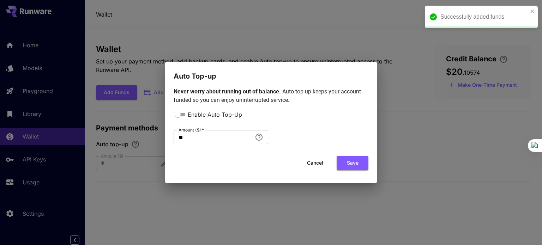
click at [317, 164] on button "Cancel" at bounding box center [315, 163] width 32 height 14
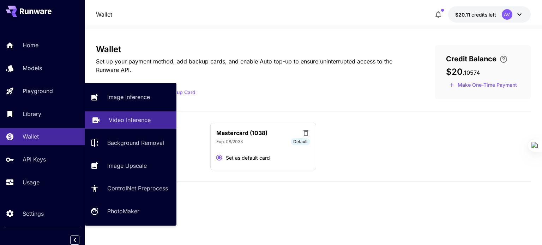
click at [137, 123] on p "Video Inference" at bounding box center [130, 120] width 42 height 8
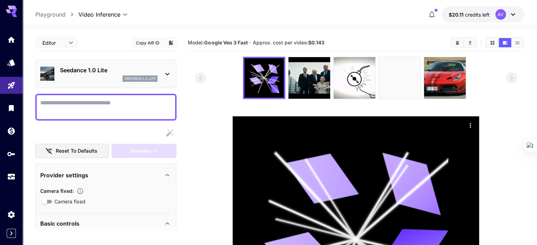
click at [140, 107] on textarea "Camera fixed" at bounding box center [105, 107] width 131 height 17
click at [164, 74] on icon at bounding box center [167, 74] width 8 height 8
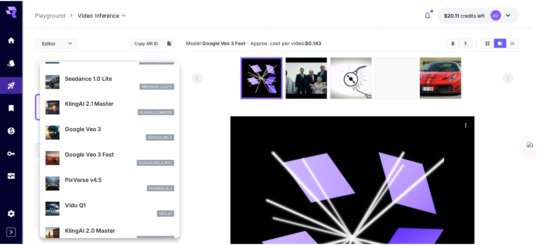
scroll to position [71, 0]
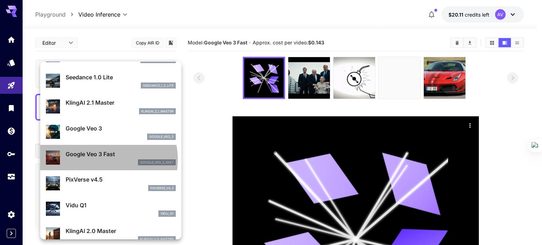
click at [100, 160] on div "google_veo_3_fast" at bounding box center [121, 162] width 110 height 6
type input "**********"
type input "****"
type input "***"
type input "*"
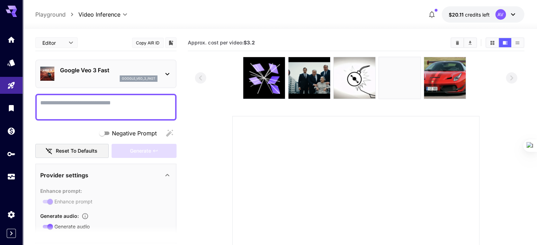
click at [94, 94] on div at bounding box center [105, 107] width 141 height 27
click at [90, 106] on textarea "Negative Prompt" at bounding box center [105, 107] width 131 height 17
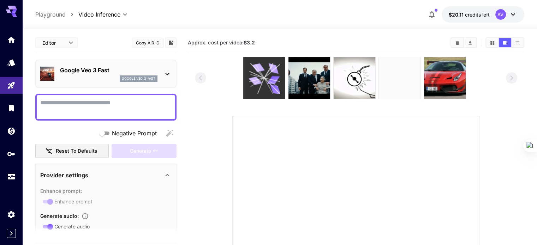
click at [265, 86] on icon at bounding box center [263, 77] width 31 height 31
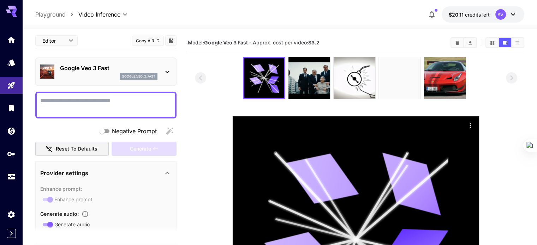
scroll to position [0, 0]
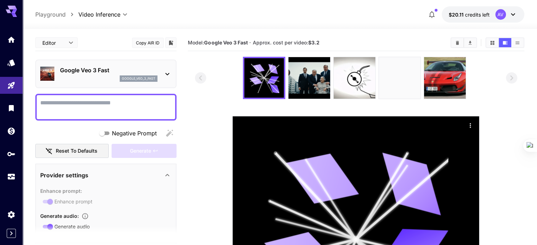
click at [156, 76] on div "google_veo_3_fast" at bounding box center [139, 78] width 38 height 6
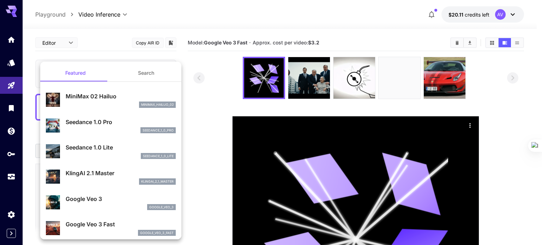
click at [221, 74] on div at bounding box center [271, 122] width 542 height 245
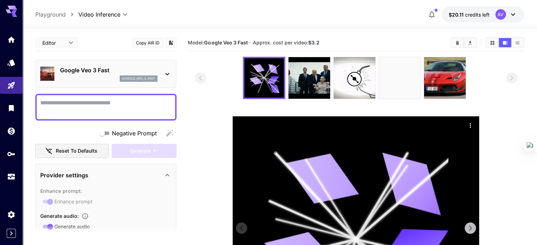
click at [414, 144] on div at bounding box center [355, 239] width 246 height 246
click at [469, 124] on icon "Actions" at bounding box center [469, 125] width 7 height 7
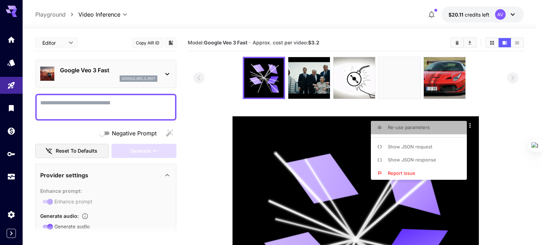
click at [422, 127] on span "Re-use parameters" at bounding box center [409, 128] width 42 height 6
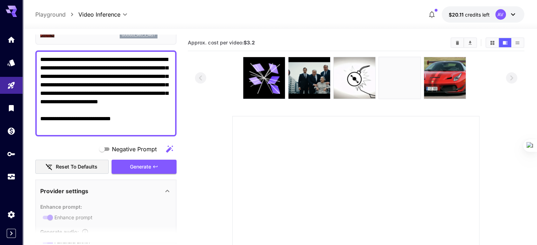
scroll to position [35, 0]
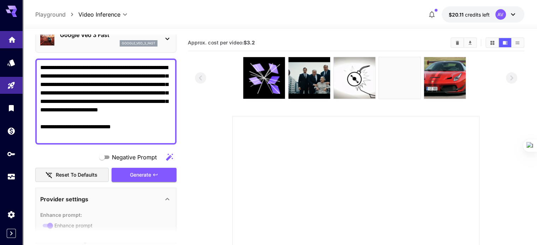
drag, startPoint x: 140, startPoint y: 136, endPoint x: 16, endPoint y: 46, distance: 153.3
click at [16, 46] on div "**********" at bounding box center [268, 192] width 537 height 384
click at [239, 168] on div at bounding box center [355, 239] width 247 height 247
click at [149, 138] on textarea "**********" at bounding box center [105, 102] width 131 height 76
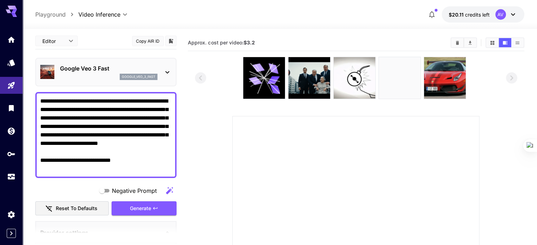
scroll to position [0, 0]
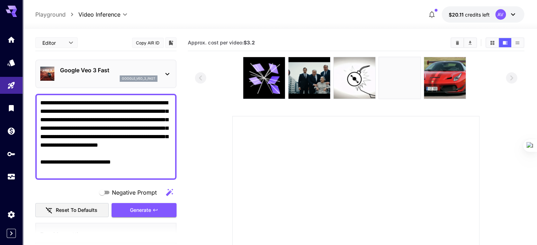
click at [141, 213] on div "Generate" at bounding box center [143, 210] width 65 height 14
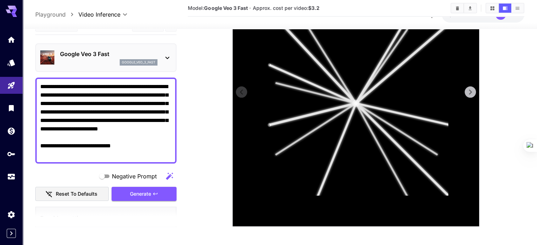
scroll to position [139, 0]
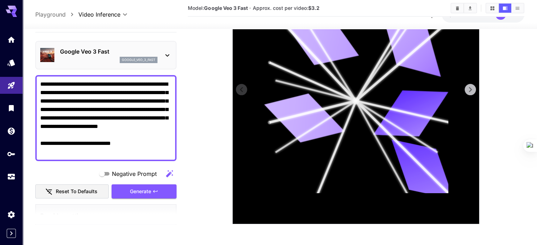
click at [335, 131] on icon at bounding box center [304, 118] width 80 height 60
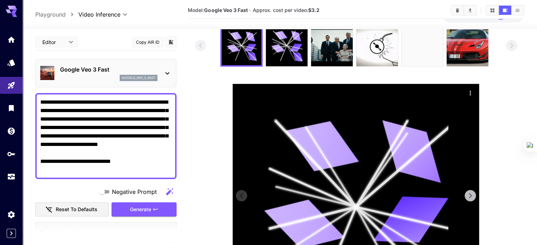
scroll to position [35, 0]
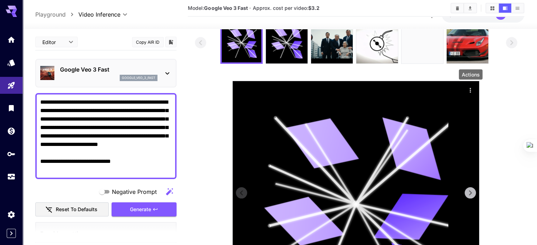
click at [473, 90] on icon "Actions" at bounding box center [469, 90] width 7 height 7
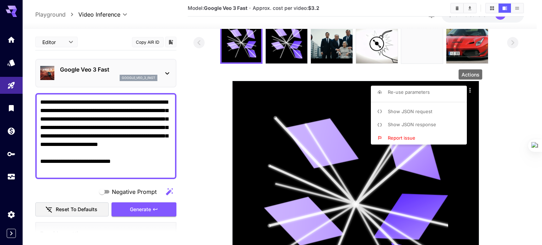
click at [428, 125] on span "Show JSON response" at bounding box center [412, 125] width 48 height 6
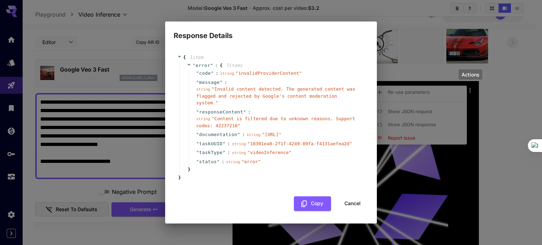
click at [232, 71] on div "string " invalidProviderContent "" at bounding box center [261, 73] width 82 height 7
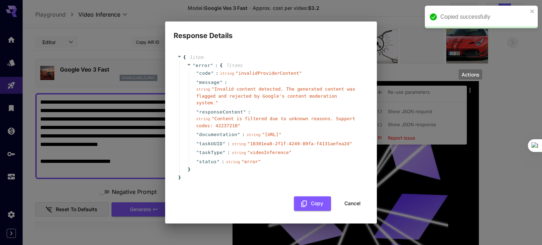
click at [356, 208] on button "Cancel" at bounding box center [353, 204] width 32 height 14
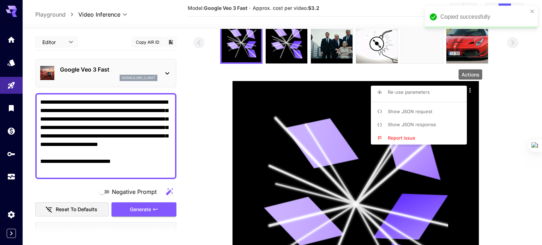
click at [148, 168] on div at bounding box center [271, 122] width 542 height 245
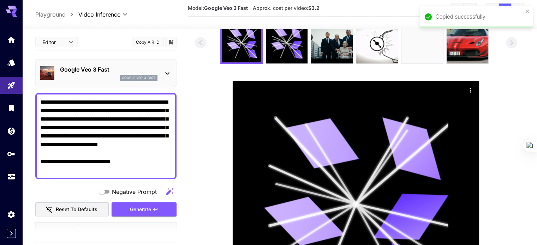
drag, startPoint x: 137, startPoint y: 171, endPoint x: 17, endPoint y: 165, distance: 119.8
click at [17, 165] on div "**********" at bounding box center [268, 157] width 537 height 384
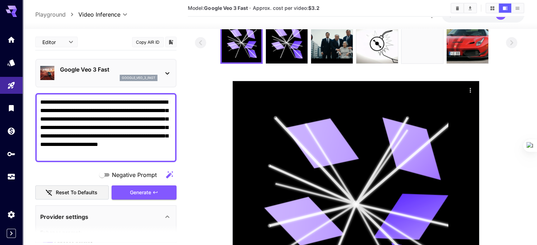
click at [146, 193] on div "Generate" at bounding box center [143, 193] width 65 height 14
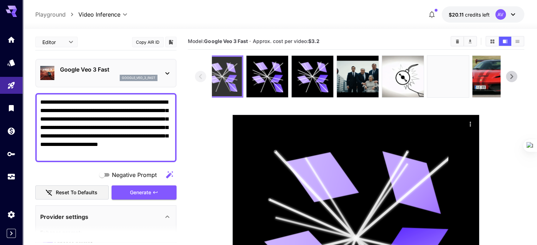
scroll to position [0, 0]
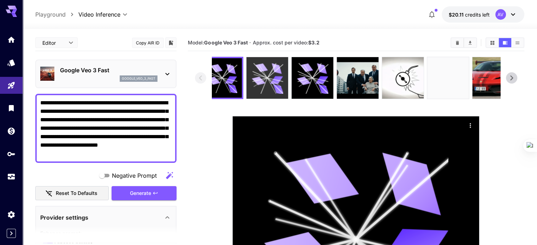
click at [274, 77] on icon at bounding box center [276, 80] width 13 height 8
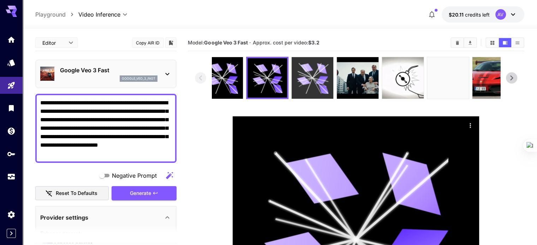
click at [318, 75] on icon at bounding box center [312, 77] width 31 height 31
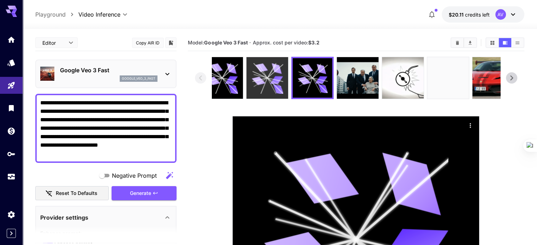
click at [274, 76] on icon at bounding box center [276, 80] width 13 height 8
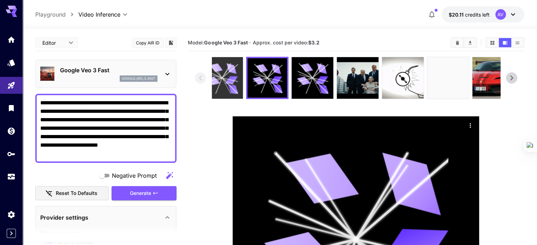
click at [238, 83] on div at bounding box center [222, 78] width 42 height 42
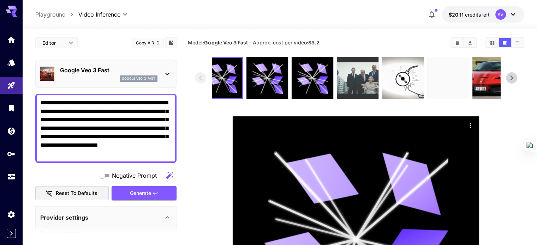
click at [350, 87] on img at bounding box center [358, 78] width 42 height 42
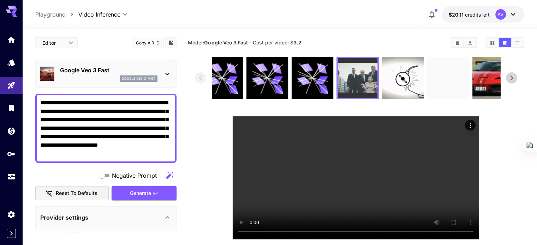
click at [351, 77] on img at bounding box center [358, 78] width 40 height 40
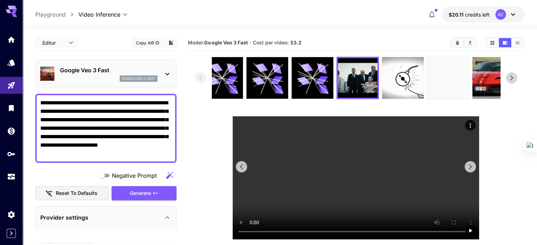
click at [473, 124] on icon "Actions" at bounding box center [469, 125] width 7 height 7
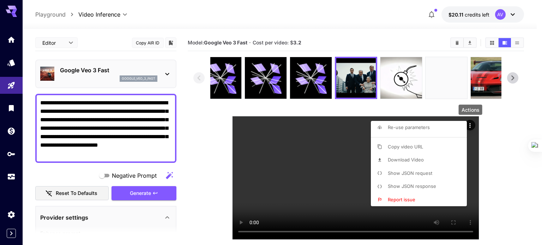
click at [417, 130] on span "Re-use parameters" at bounding box center [409, 128] width 42 height 6
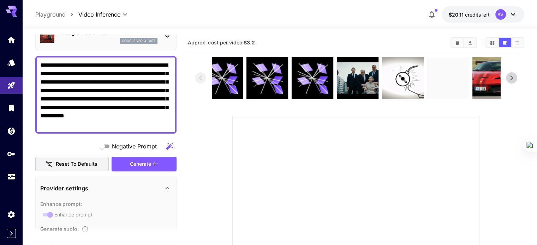
scroll to position [35, 0]
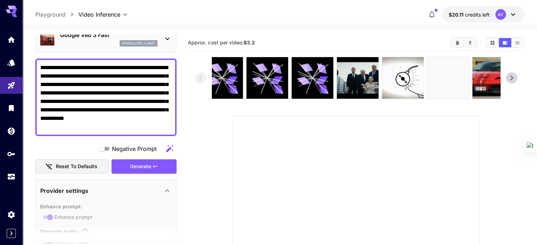
click at [169, 128] on textarea "**********" at bounding box center [105, 98] width 131 height 68
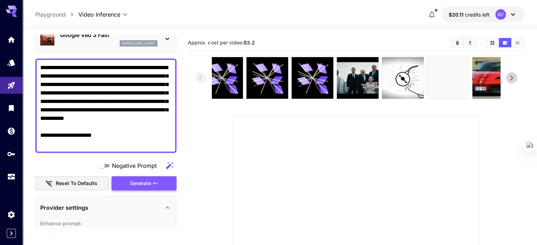
type textarea "**********"
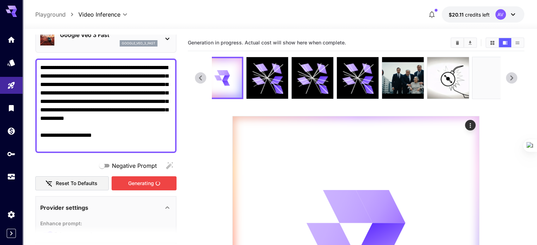
click at [160, 181] on div "Generating" at bounding box center [143, 183] width 65 height 14
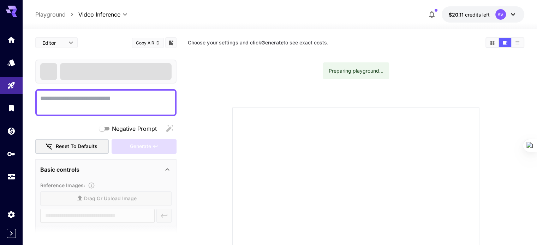
type input "**********"
type input "****"
type input "***"
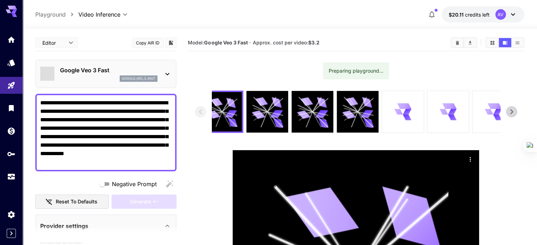
type input "*"
type input "**"
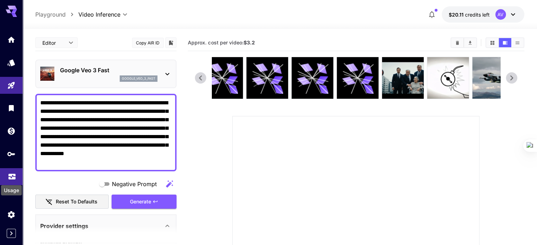
click at [14, 176] on icon "Usage" at bounding box center [11, 175] width 7 height 4
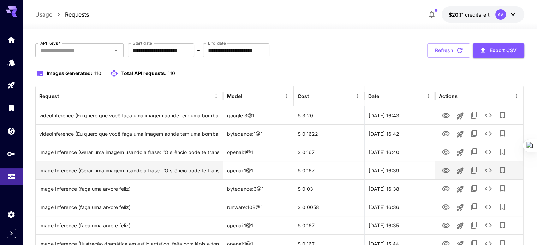
scroll to position [35, 0]
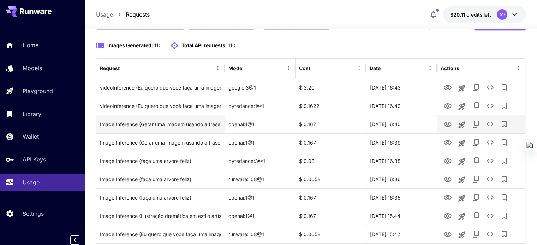
scroll to position [71, 0]
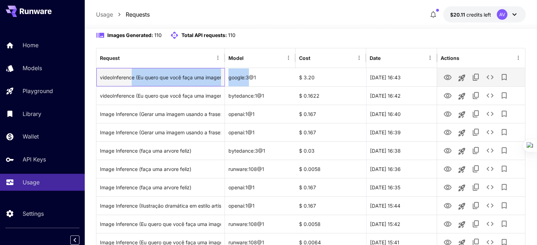
drag, startPoint x: 132, startPoint y: 77, endPoint x: 250, endPoint y: 76, distance: 117.8
click at [250, 76] on div "videoInference (Eu quero que você faça uma imagem aonde tem uma bomba simbo-- c…" at bounding box center [310, 77] width 428 height 18
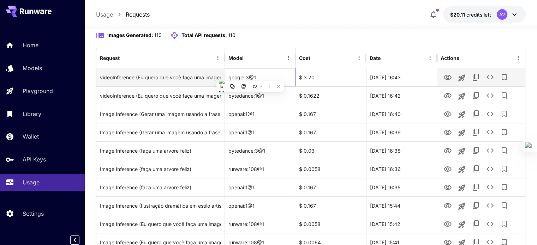
click at [262, 76] on div "google:3@1" at bounding box center [260, 77] width 71 height 18
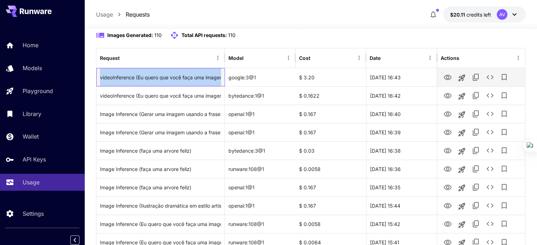
drag, startPoint x: 98, startPoint y: 78, endPoint x: 230, endPoint y: 77, distance: 132.3
click at [229, 77] on div "videoInference (Eu quero que você faça uma imagem aonde tem uma bomba simbo-- c…" at bounding box center [310, 77] width 428 height 18
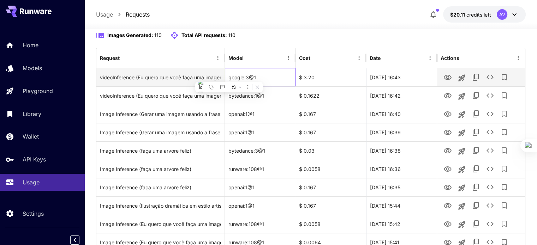
click at [288, 76] on div "google:3@1" at bounding box center [260, 77] width 71 height 18
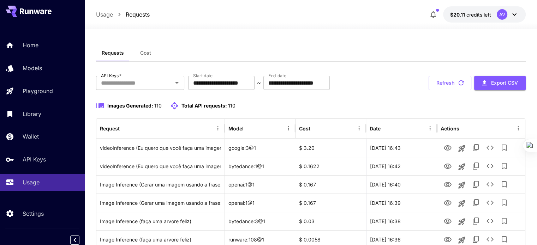
click at [344, 104] on div "Images Generated: 110 Total API requests: 110" at bounding box center [310, 106] width 429 height 8
click at [246, 103] on div "Images Generated: 110 Total API requests: 110" at bounding box center [310, 106] width 429 height 8
drag, startPoint x: 113, startPoint y: 106, endPoint x: 213, endPoint y: 104, distance: 100.2
click at [213, 104] on div "Images Generated: 110 Total API requests: 110" at bounding box center [165, 106] width 139 height 8
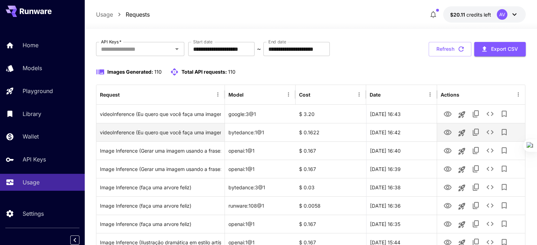
scroll to position [35, 0]
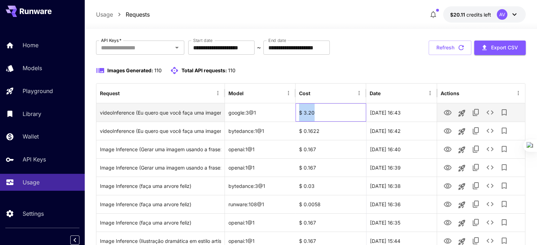
drag, startPoint x: 298, startPoint y: 115, endPoint x: 316, endPoint y: 114, distance: 18.7
click at [316, 114] on div "$ 3.20" at bounding box center [330, 112] width 71 height 18
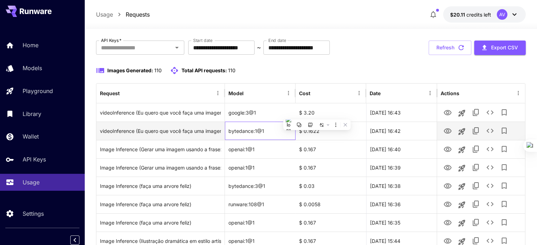
click at [281, 133] on div "bytedance:1@1" at bounding box center [260, 131] width 71 height 18
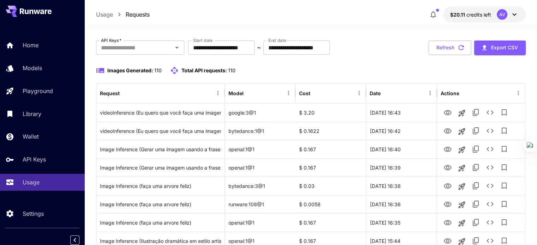
click at [246, 76] on div "Images Generated: 110 Total API requests: 110" at bounding box center [310, 74] width 429 height 17
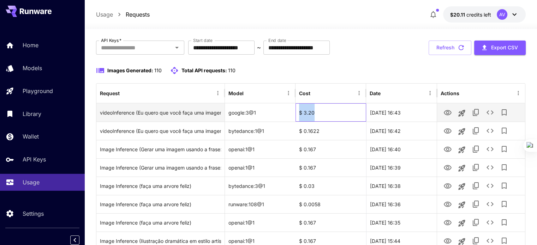
drag, startPoint x: 319, startPoint y: 113, endPoint x: 291, endPoint y: 111, distance: 27.2
click at [291, 111] on div "videoInference (Eu quero que você faça uma imagem aonde tem uma bomba simbo-- c…" at bounding box center [310, 112] width 428 height 18
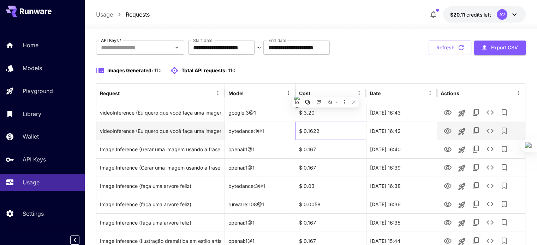
click at [326, 125] on div "$ 0.1622" at bounding box center [330, 131] width 71 height 18
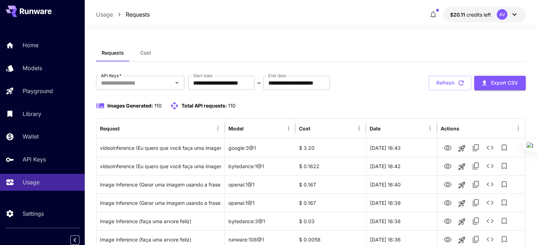
click at [516, 14] on icon at bounding box center [514, 14] width 8 height 8
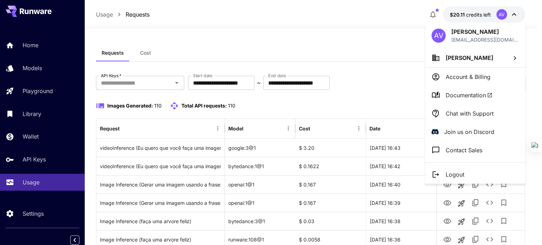
click at [484, 171] on li "Logout" at bounding box center [475, 174] width 100 height 18
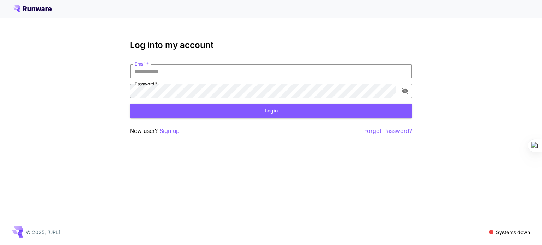
click at [189, 68] on input "Email   *" at bounding box center [271, 71] width 282 height 14
type input "**********"
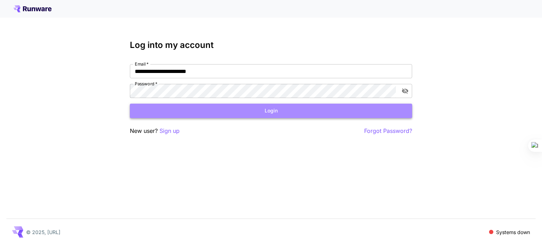
click at [231, 107] on button "Login" at bounding box center [271, 111] width 282 height 14
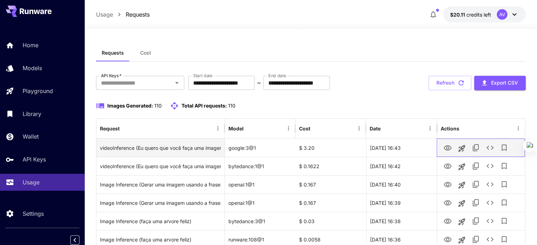
drag, startPoint x: 512, startPoint y: 147, endPoint x: 222, endPoint y: 150, distance: 290.0
click at [223, 150] on div "videoInference (Eu quero que você faça uma imagem aonde tem uma bomba simbo-- c…" at bounding box center [310, 148] width 428 height 18
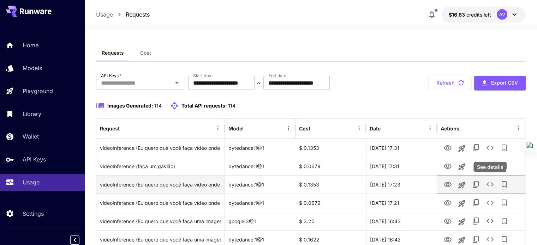
click at [489, 186] on icon "See details" at bounding box center [489, 184] width 8 height 8
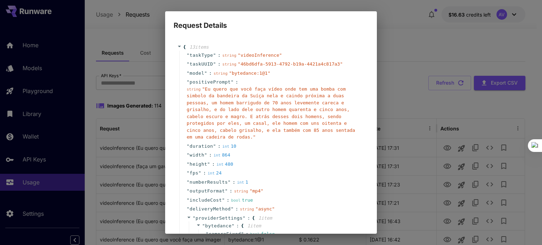
click at [409, 98] on div "Request Details { 13 item s " taskType " : string " videoInference " " taskUUID…" at bounding box center [271, 122] width 542 height 245
click at [413, 78] on div "Request Details { 13 item s " taskType " : string " videoInference " " taskUUID…" at bounding box center [271, 122] width 542 height 245
click at [484, 180] on div "Request Details { 13 item s " taskType " : string " videoInference " " taskUUID…" at bounding box center [271, 122] width 542 height 245
click at [28, 110] on div "Request Details { 13 item s " taskType " : string " videoInference " " taskUUID…" at bounding box center [271, 122] width 542 height 245
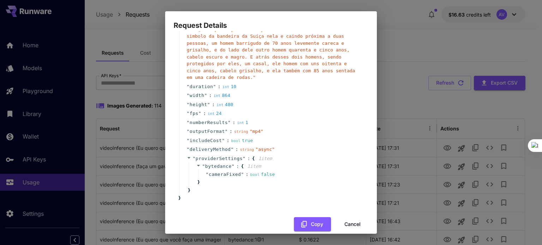
scroll to position [63, 0]
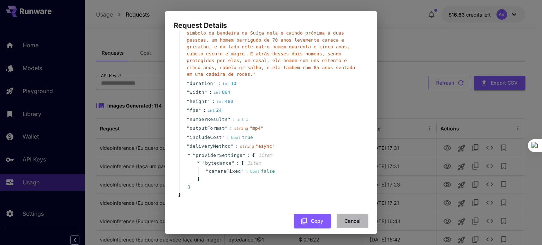
click at [349, 216] on button "Cancel" at bounding box center [353, 221] width 32 height 14
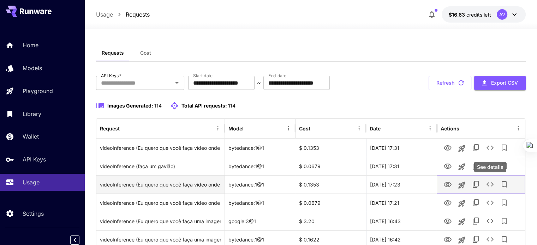
click at [495, 187] on button "See details" at bounding box center [490, 184] width 14 height 14
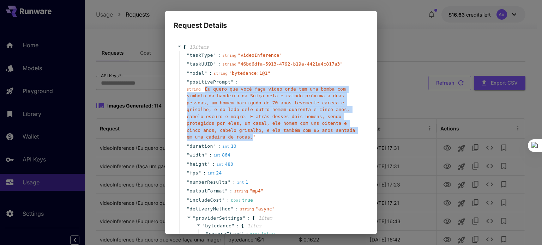
drag, startPoint x: 203, startPoint y: 89, endPoint x: 279, endPoint y: 131, distance: 87.0
click at [279, 131] on span "" Eu quero que você faça vídeo onde tem uma bomba com simbolo da bandeira da Su…" at bounding box center [271, 113] width 168 height 54
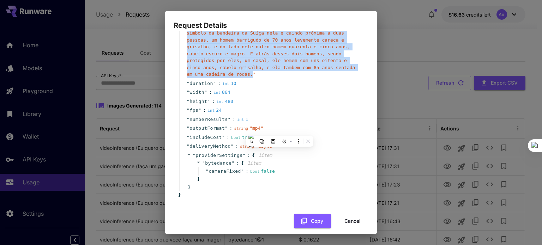
click at [355, 214] on button "Cancel" at bounding box center [353, 221] width 32 height 14
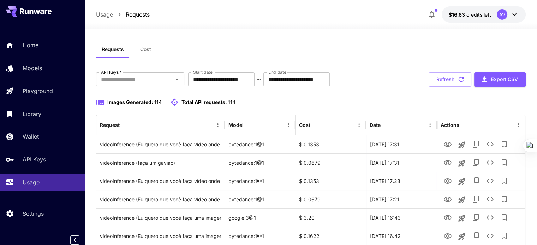
scroll to position [0, 0]
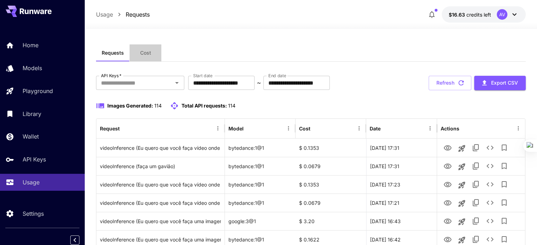
click at [150, 56] on button "Cost" at bounding box center [145, 52] width 32 height 17
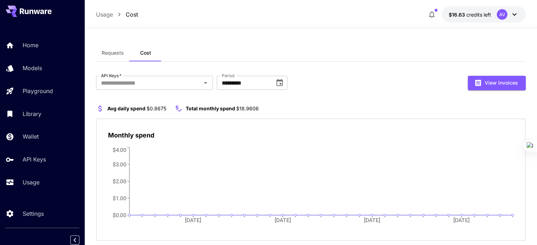
click at [124, 52] on button "Requests" at bounding box center [113, 52] width 34 height 17
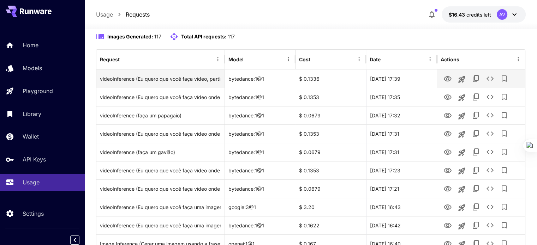
scroll to position [71, 0]
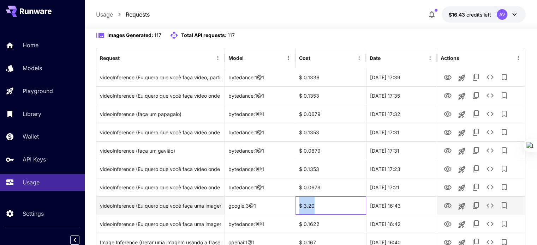
drag, startPoint x: 315, startPoint y: 204, endPoint x: 295, endPoint y: 204, distance: 20.1
click at [295, 204] on div "$ 3.20" at bounding box center [330, 206] width 71 height 18
click at [316, 199] on div "$ 3.20" at bounding box center [330, 206] width 71 height 18
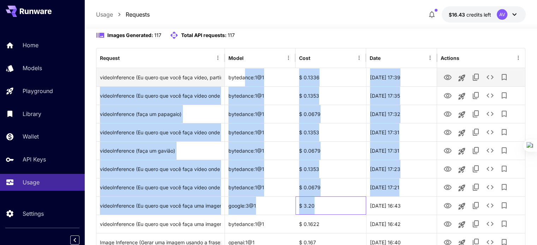
drag, startPoint x: 319, startPoint y: 204, endPoint x: 245, endPoint y: 74, distance: 148.8
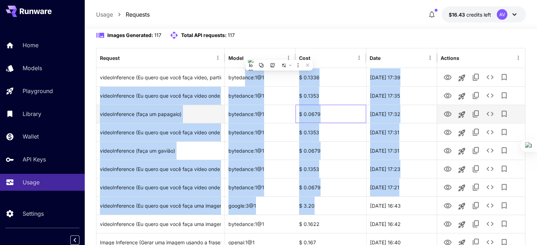
click at [298, 115] on div "$ 0.0679" at bounding box center [330, 114] width 71 height 18
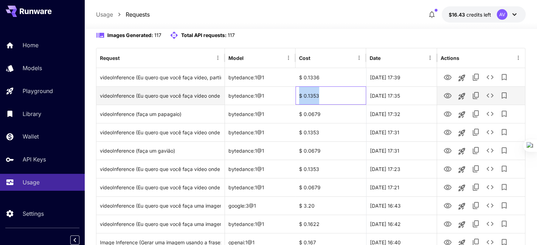
drag, startPoint x: 296, startPoint y: 95, endPoint x: 319, endPoint y: 93, distance: 23.1
click at [319, 93] on div "$ 0.1353" at bounding box center [330, 95] width 71 height 18
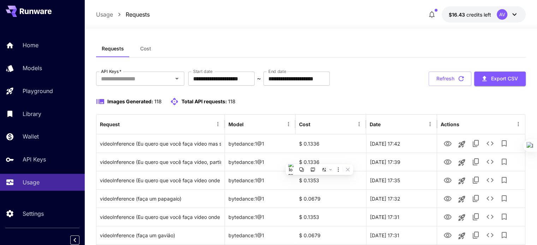
scroll to position [0, 0]
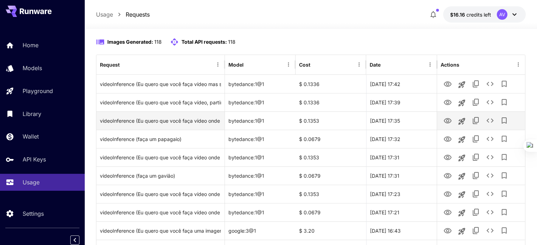
scroll to position [71, 0]
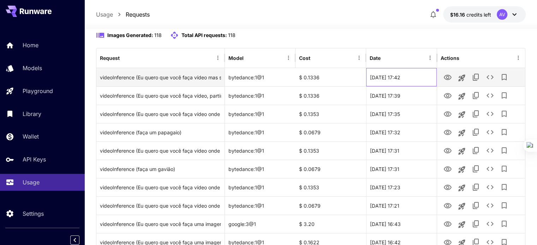
drag, startPoint x: 403, startPoint y: 78, endPoint x: 418, endPoint y: 76, distance: 15.3
click at [418, 76] on div "[DATE] 17:42" at bounding box center [401, 77] width 71 height 18
click at [318, 80] on div "$ 0.1336" at bounding box center [330, 77] width 71 height 18
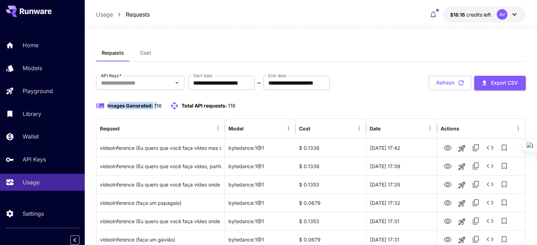
drag, startPoint x: 108, startPoint y: 105, endPoint x: 156, endPoint y: 104, distance: 48.0
click at [156, 104] on p "Images Generated: 118" at bounding box center [134, 105] width 54 height 7
click at [162, 103] on div "Images Generated: 118 Total API requests: 118" at bounding box center [165, 106] width 139 height 8
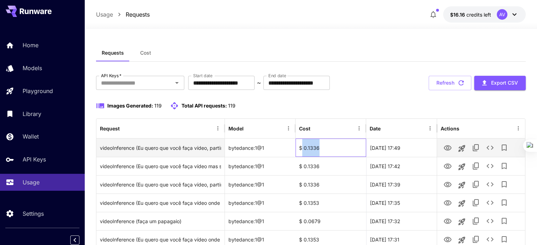
drag, startPoint x: 302, startPoint y: 147, endPoint x: 319, endPoint y: 148, distance: 17.3
click at [319, 148] on div "$ 0.1336" at bounding box center [330, 148] width 71 height 18
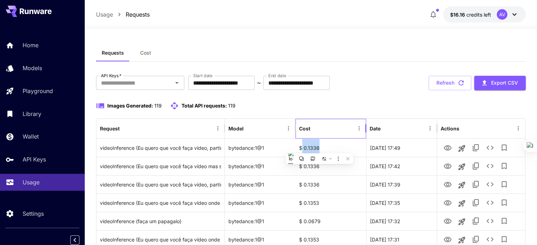
click at [325, 126] on div "Cost" at bounding box center [326, 128] width 55 height 19
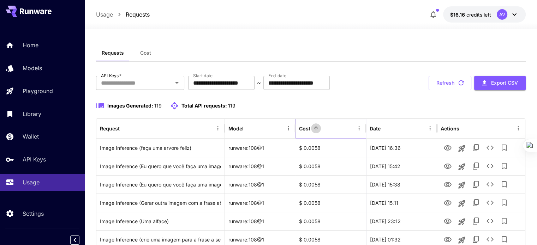
click at [315, 126] on icon "Sort" at bounding box center [316, 128] width 6 height 6
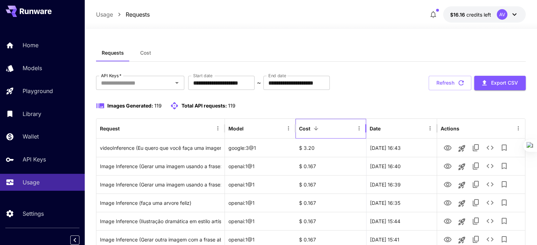
click at [309, 128] on div "Cost" at bounding box center [304, 129] width 11 height 6
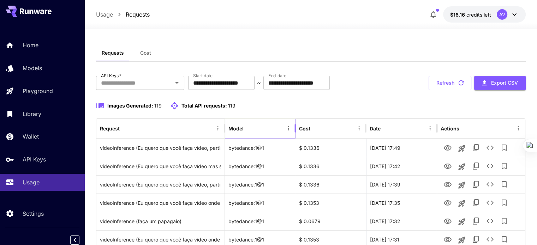
click at [248, 128] on icon "Sort" at bounding box center [249, 128] width 6 height 6
click at [146, 54] on span "Cost" at bounding box center [145, 53] width 11 height 6
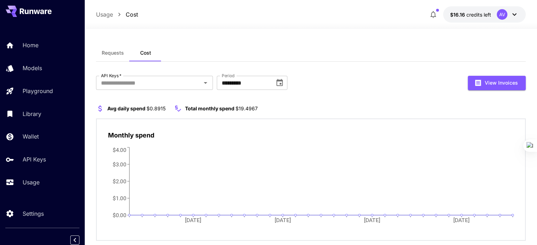
click at [512, 19] on div "AV" at bounding box center [507, 14] width 22 height 11
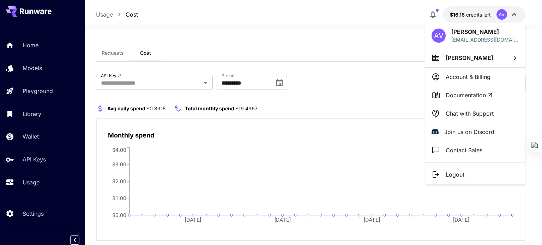
click at [374, 43] on div at bounding box center [271, 122] width 542 height 245
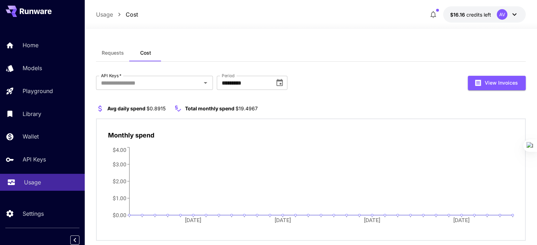
click at [38, 183] on p "Usage" at bounding box center [32, 182] width 17 height 8
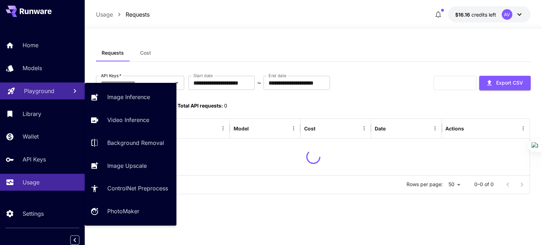
click at [31, 95] on p "Playground" at bounding box center [39, 91] width 30 height 8
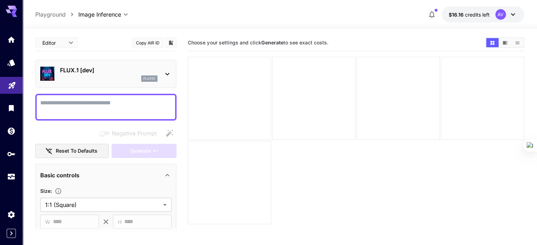
click at [238, 190] on section "Choose your settings and click Generate to see exact costs." at bounding box center [356, 157] width 336 height 245
click at [476, 18] on p "$16.16 credits left" at bounding box center [468, 14] width 41 height 7
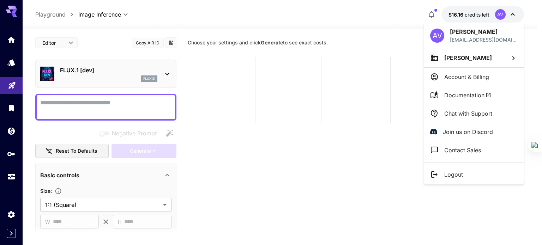
click at [389, 182] on div at bounding box center [271, 122] width 542 height 245
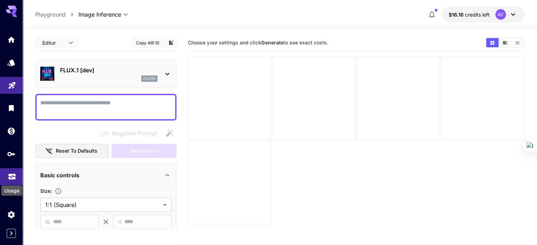
click at [13, 177] on icon "Usage" at bounding box center [11, 176] width 7 height 4
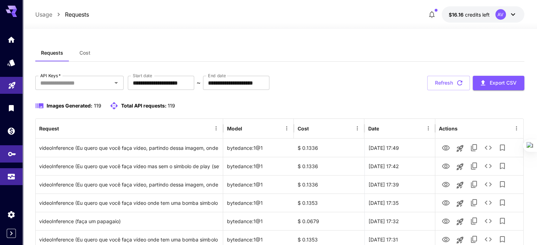
click at [12, 157] on link at bounding box center [11, 153] width 23 height 17
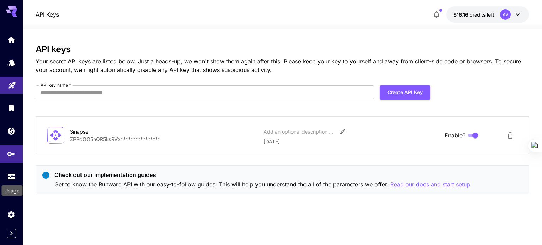
click at [10, 182] on div "Usage" at bounding box center [12, 189] width 22 height 16
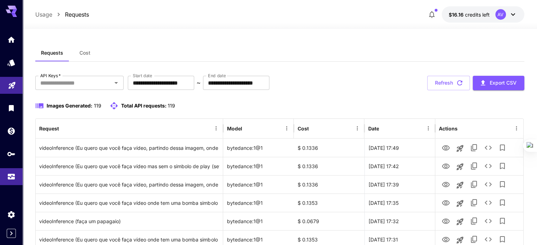
click at [7, 84] on link at bounding box center [11, 85] width 23 height 17
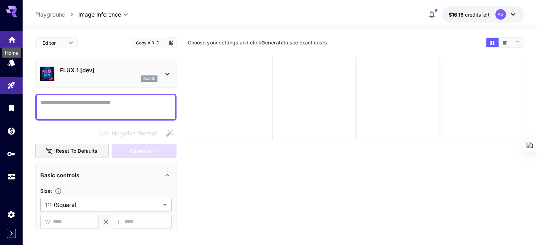
click at [13, 36] on icon "Home" at bounding box center [12, 38] width 8 height 8
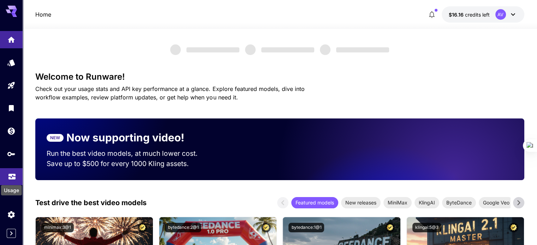
click at [13, 178] on icon "Usage" at bounding box center [11, 176] width 7 height 4
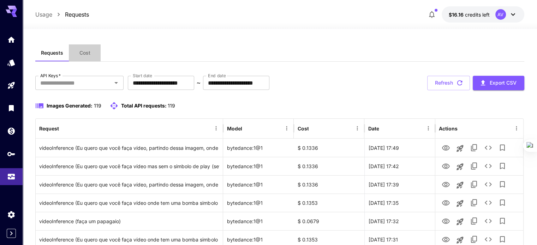
click at [86, 57] on button "Cost" at bounding box center [85, 52] width 32 height 17
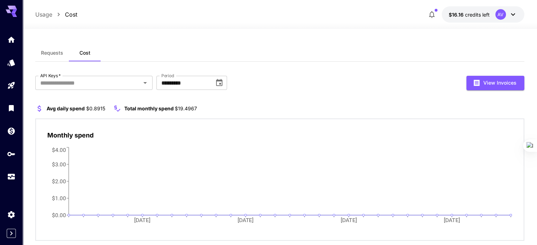
click at [55, 52] on span "Requests" at bounding box center [52, 53] width 22 height 6
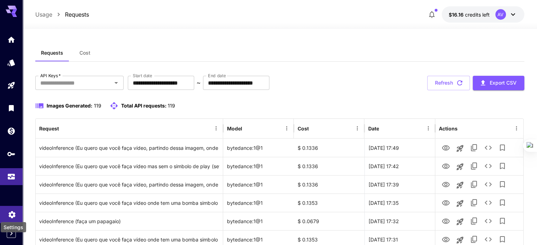
click at [12, 208] on div "Settings" at bounding box center [12, 212] width 8 height 9
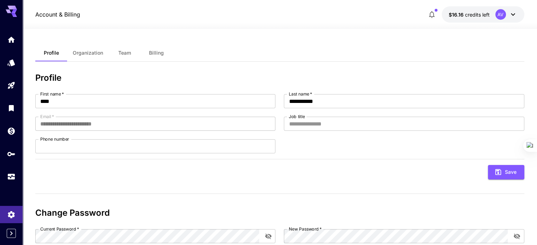
click at [152, 50] on span "Billing" at bounding box center [156, 53] width 15 height 6
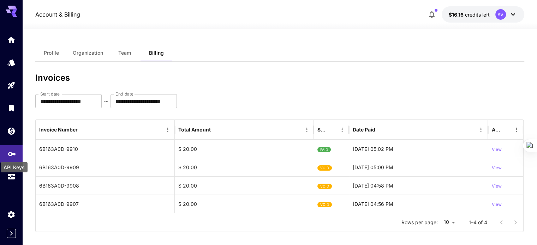
click at [11, 154] on icon "API Keys" at bounding box center [12, 151] width 8 height 8
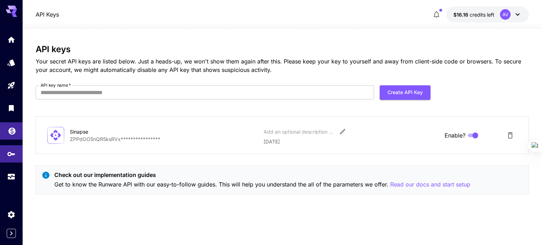
click at [14, 127] on icon "Wallet" at bounding box center [12, 129] width 8 height 8
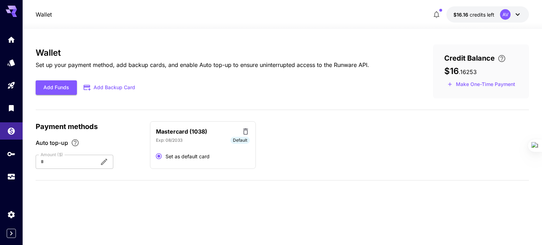
click at [64, 159] on div at bounding box center [65, 162] width 58 height 14
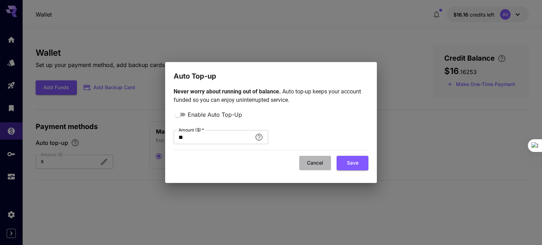
click at [318, 163] on button "Cancel" at bounding box center [315, 163] width 32 height 14
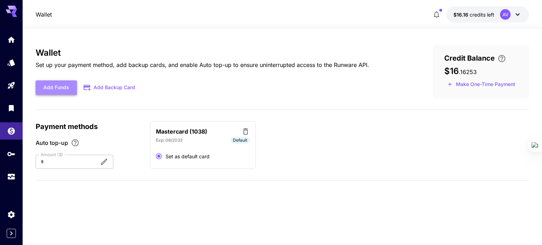
click at [62, 84] on button "Add Funds" at bounding box center [56, 87] width 41 height 14
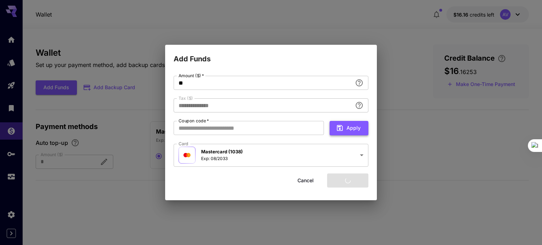
type input "****"
click at [352, 180] on button "Add funds" at bounding box center [347, 181] width 41 height 14
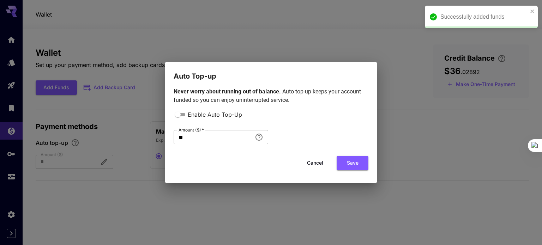
click at [312, 163] on button "Cancel" at bounding box center [315, 163] width 32 height 14
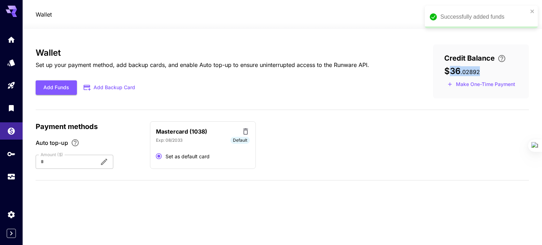
drag, startPoint x: 447, startPoint y: 71, endPoint x: 482, endPoint y: 72, distance: 34.6
click at [482, 72] on div "$36 . 02892" at bounding box center [480, 71] width 73 height 10
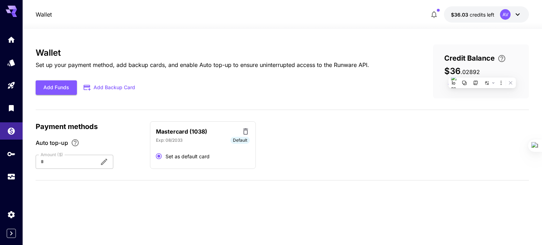
click at [399, 72] on div "Wallet Set up your payment method, add backup cards, and enable Auto top-up to …" at bounding box center [282, 71] width 493 height 54
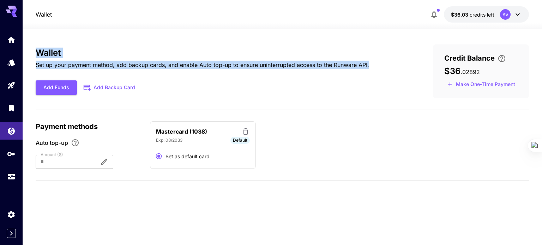
drag, startPoint x: 37, startPoint y: 51, endPoint x: 381, endPoint y: 62, distance: 344.2
click at [381, 62] on div "Wallet Set up your payment method, add backup cards, and enable Auto top-up to …" at bounding box center [282, 71] width 493 height 54
click at [381, 61] on div "Wallet Set up your payment method, add backup cards, and enable Auto top-up to …" at bounding box center [282, 71] width 493 height 54
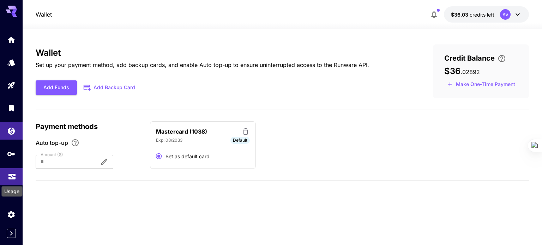
click at [16, 181] on div "Usage" at bounding box center [12, 189] width 22 height 16
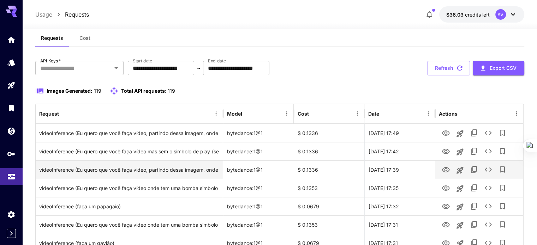
scroll to position [35, 0]
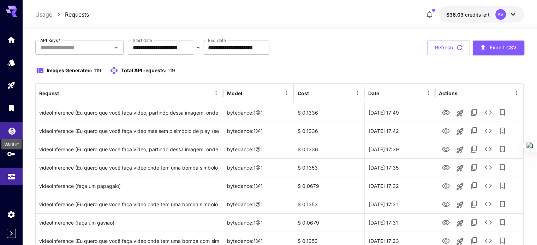
click at [13, 132] on icon "Wallet" at bounding box center [12, 129] width 8 height 8
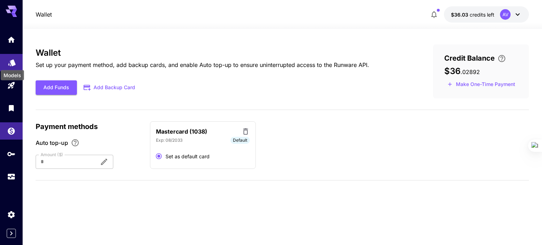
click at [8, 64] on icon "Models" at bounding box center [12, 60] width 8 height 8
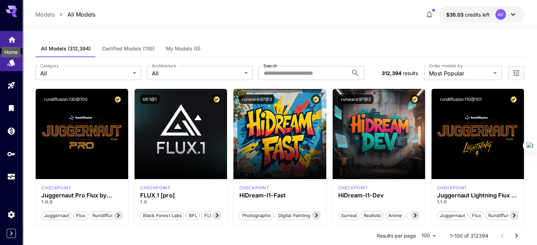
click at [12, 40] on icon "Home" at bounding box center [12, 39] width 8 height 8
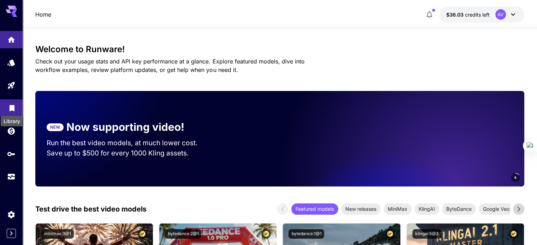
click at [11, 106] on icon "Library" at bounding box center [12, 107] width 5 height 6
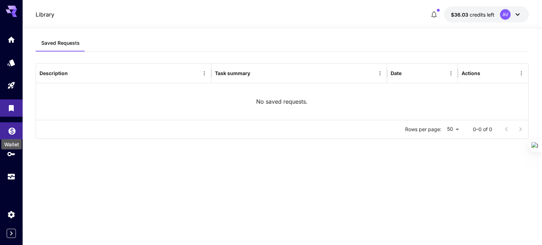
click at [9, 132] on icon "Wallet" at bounding box center [11, 129] width 7 height 7
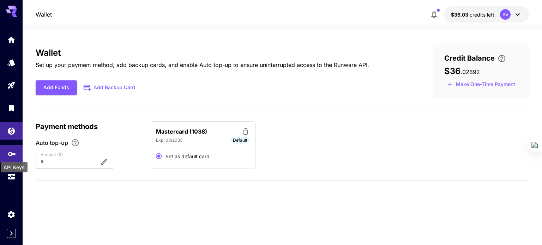
click at [11, 154] on icon "API Keys" at bounding box center [12, 152] width 8 height 8
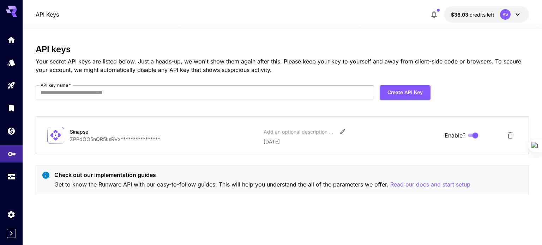
drag, startPoint x: 10, startPoint y: 182, endPoint x: 11, endPoint y: 153, distance: 28.9
click at [10, 182] on link at bounding box center [11, 176] width 23 height 17
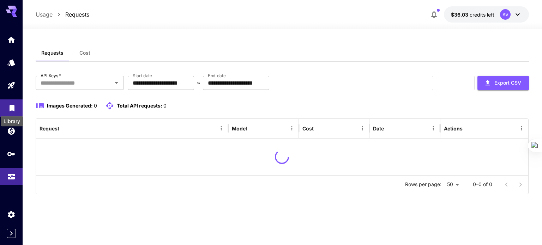
click at [12, 111] on body "**********" at bounding box center [271, 122] width 542 height 245
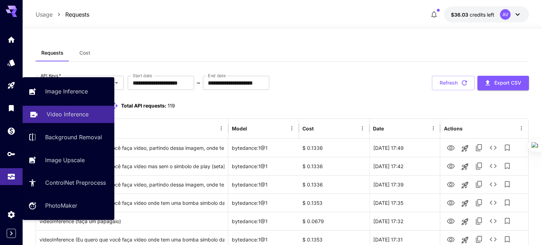
click at [60, 117] on p "Video Inference" at bounding box center [68, 114] width 42 height 8
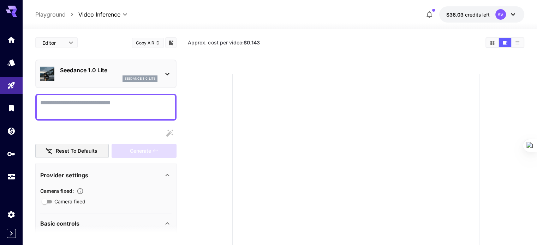
click at [146, 111] on textarea "Camera fixed" at bounding box center [105, 107] width 131 height 17
click at [14, 135] on link at bounding box center [11, 130] width 23 height 17
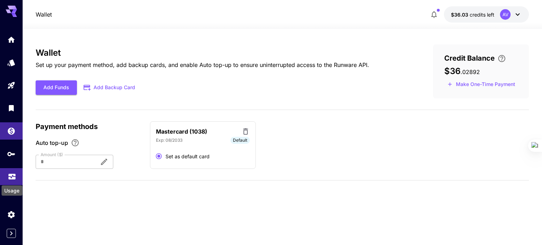
click at [8, 177] on icon "Usage" at bounding box center [12, 175] width 8 height 8
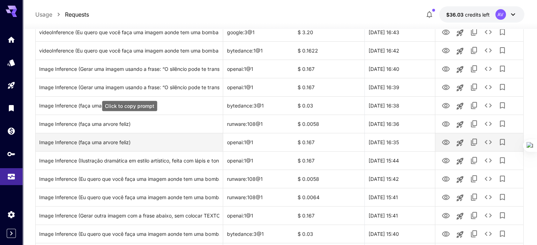
scroll to position [282, 0]
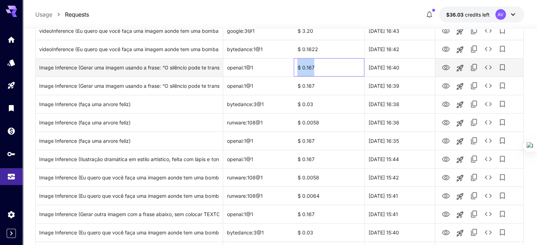
drag, startPoint x: 298, startPoint y: 67, endPoint x: 324, endPoint y: 67, distance: 26.1
click at [324, 67] on div "$ 0.167" at bounding box center [329, 67] width 71 height 18
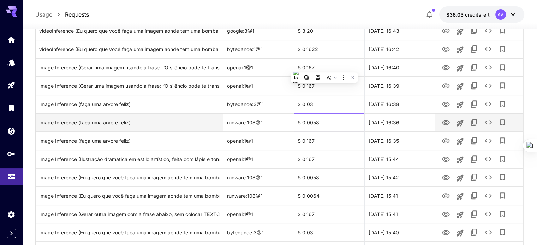
click at [294, 123] on div "$ 0.0058" at bounding box center [329, 122] width 71 height 18
drag, startPoint x: 296, startPoint y: 121, endPoint x: 320, endPoint y: 121, distance: 23.3
click at [320, 121] on div "$ 0.0058" at bounding box center [329, 122] width 71 height 18
click at [310, 119] on div "$ 0.0058" at bounding box center [329, 122] width 71 height 18
drag, startPoint x: 320, startPoint y: 122, endPoint x: 296, endPoint y: 120, distance: 23.7
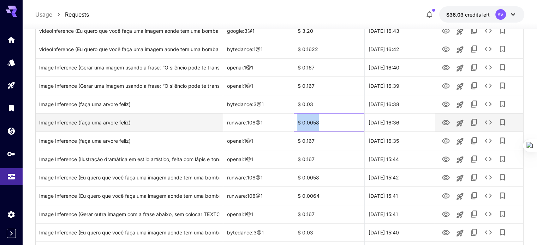
click at [296, 120] on div "$ 0.0058" at bounding box center [329, 122] width 71 height 18
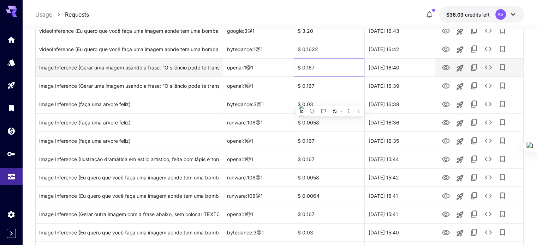
click at [301, 70] on div "$ 0.167" at bounding box center [329, 67] width 71 height 18
drag, startPoint x: 296, startPoint y: 66, endPoint x: 315, endPoint y: 64, distance: 19.2
click at [315, 64] on div "$ 0.167" at bounding box center [329, 67] width 71 height 18
click at [279, 67] on div "openai:1@1" at bounding box center [258, 67] width 71 height 18
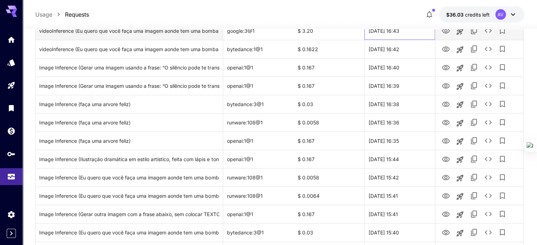
click at [409, 35] on div "[DATE] 16:43" at bounding box center [399, 31] width 71 height 18
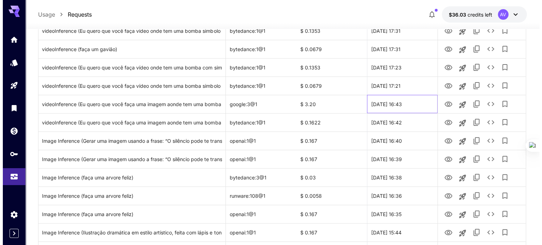
scroll to position [176, 0]
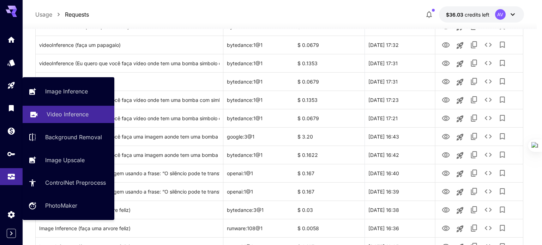
click at [73, 111] on p "Video Inference" at bounding box center [68, 114] width 42 height 8
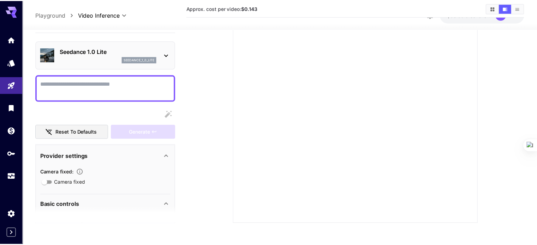
scroll to position [96, 0]
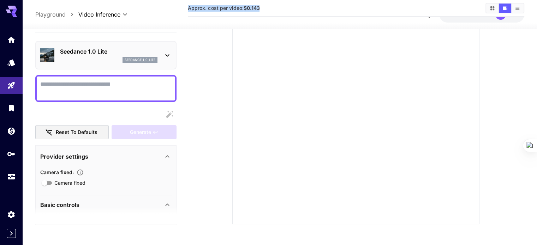
drag, startPoint x: 188, startPoint y: 8, endPoint x: 120, endPoint y: 0, distance: 68.2
click at [289, 14] on div "Approx. cost per video: $0.143" at bounding box center [356, 8] width 336 height 17
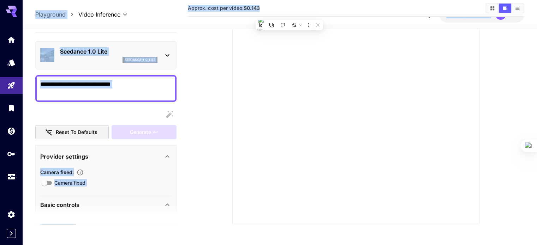
drag, startPoint x: 31, startPoint y: 8, endPoint x: 266, endPoint y: 8, distance: 234.6
click at [266, 8] on div "**********" at bounding box center [280, 75] width 514 height 342
click at [269, 6] on section "Approx. cost per video: $0.143" at bounding box center [333, 8] width 291 height 7
drag, startPoint x: 186, startPoint y: 8, endPoint x: 270, endPoint y: 14, distance: 84.5
click at [270, 14] on div "**********" at bounding box center [280, 75] width 514 height 342
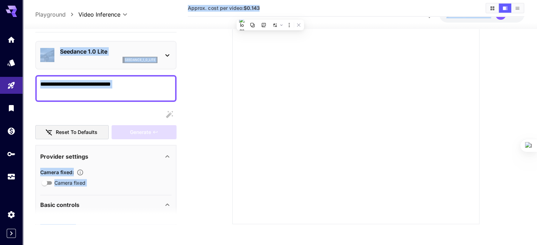
copy div "​ $36.03 credits left AV Editor ​ Copy AIR ID Seedance 1.0 Lite seedance_1_0_li…"
